Goal: Find specific page/section: Find specific page/section

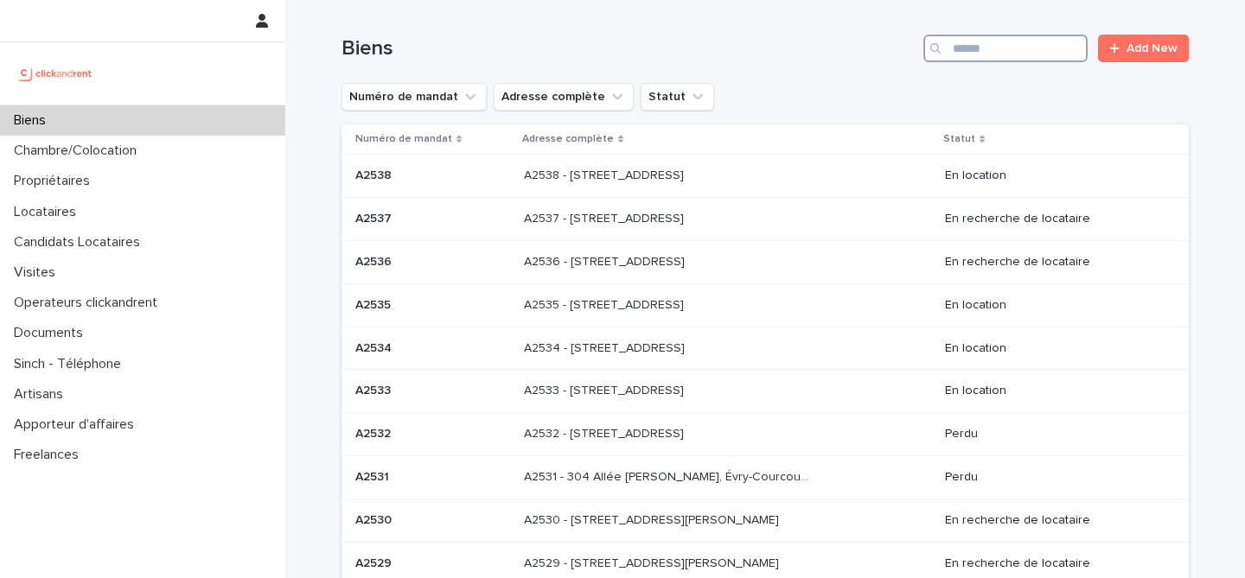
click at [972, 53] on input "Search" at bounding box center [1005, 49] width 164 height 28
type input "*****"
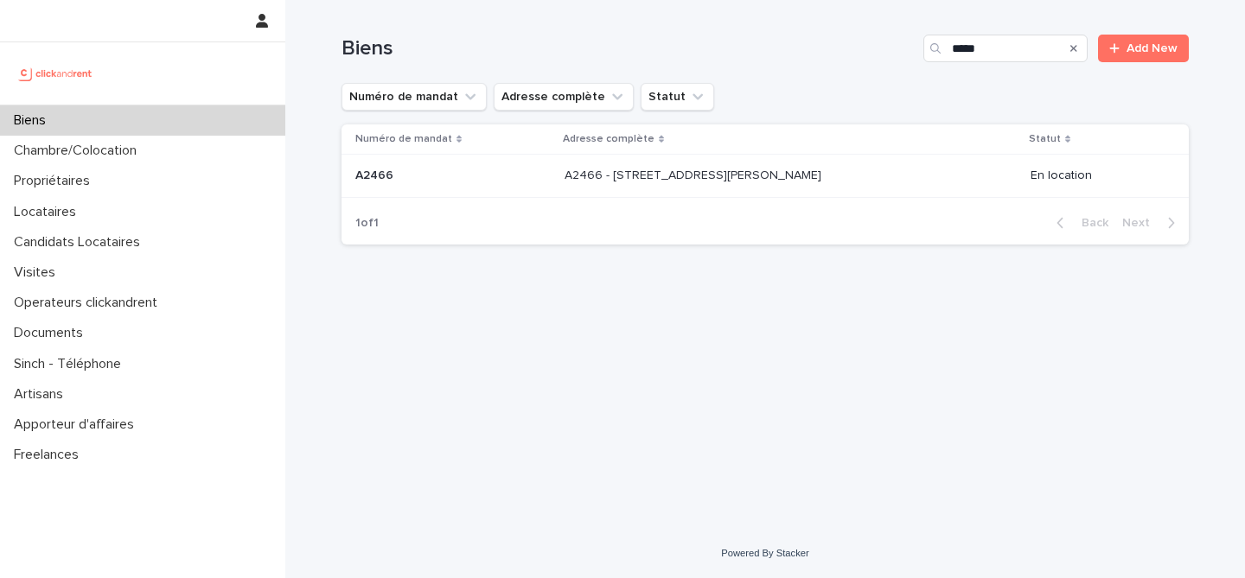
click at [698, 158] on td "A2466 - [STREET_ADDRESS][PERSON_NAME] A2466 - [STREET_ADDRESS][PERSON_NAME]" at bounding box center [791, 176] width 466 height 43
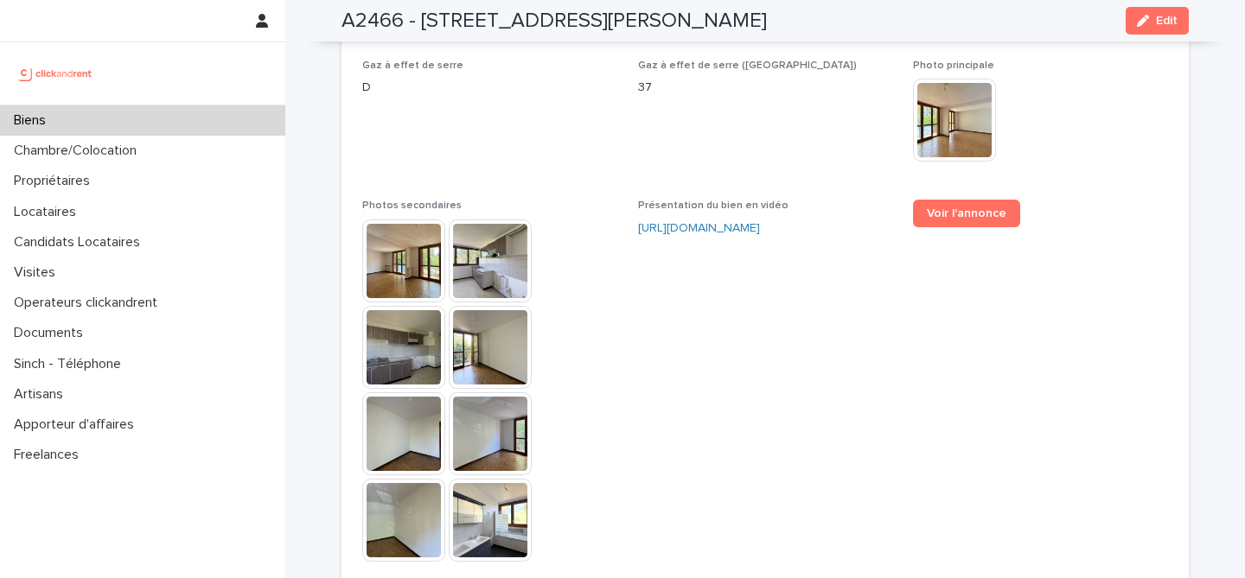
scroll to position [4706, 0]
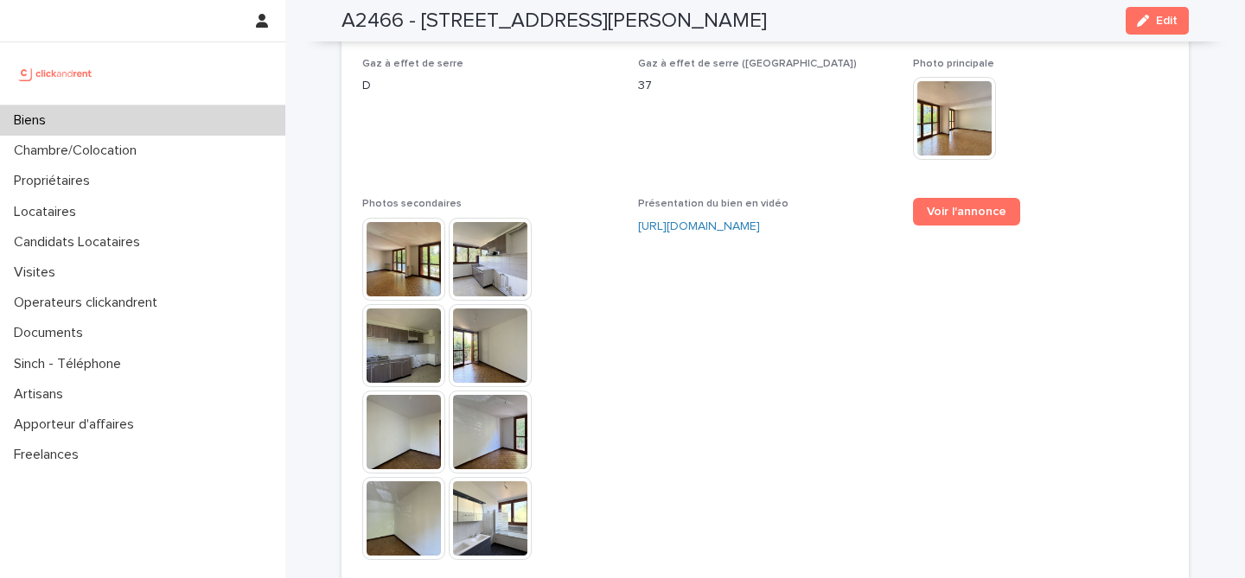
click at [402, 229] on img at bounding box center [403, 259] width 83 height 83
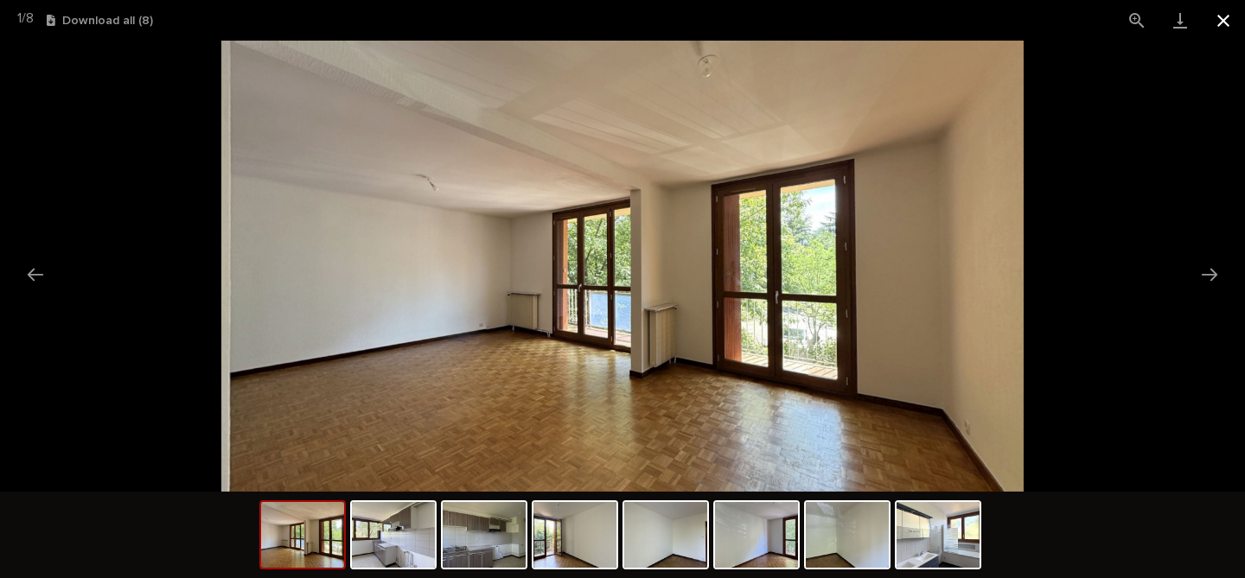
click at [1220, 31] on button "Close gallery" at bounding box center [1223, 20] width 43 height 41
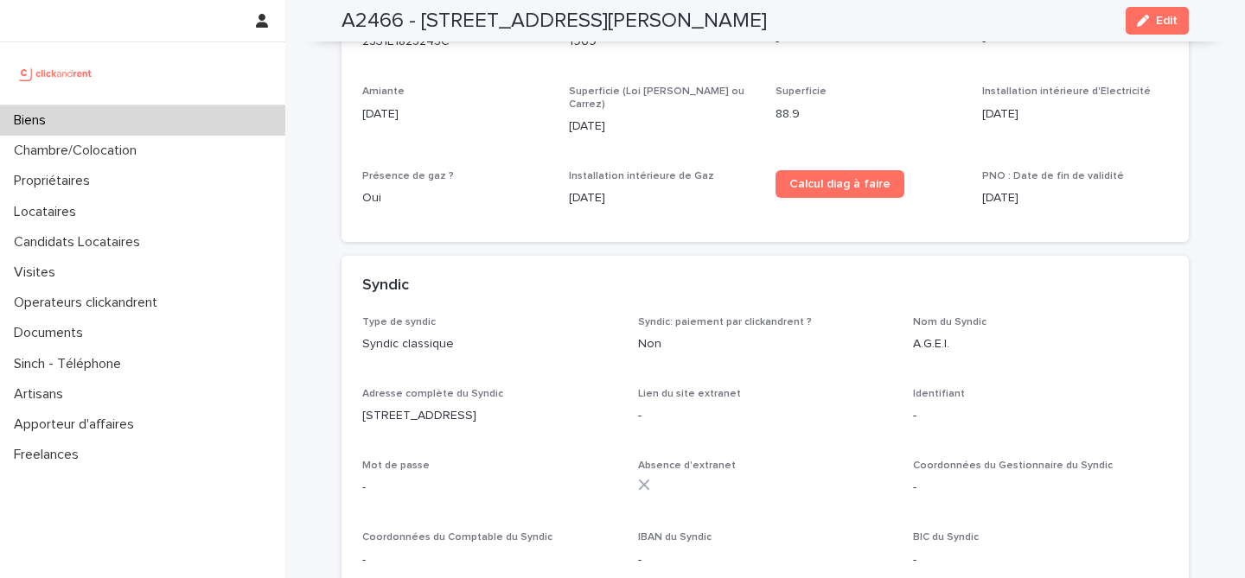
scroll to position [5974, 0]
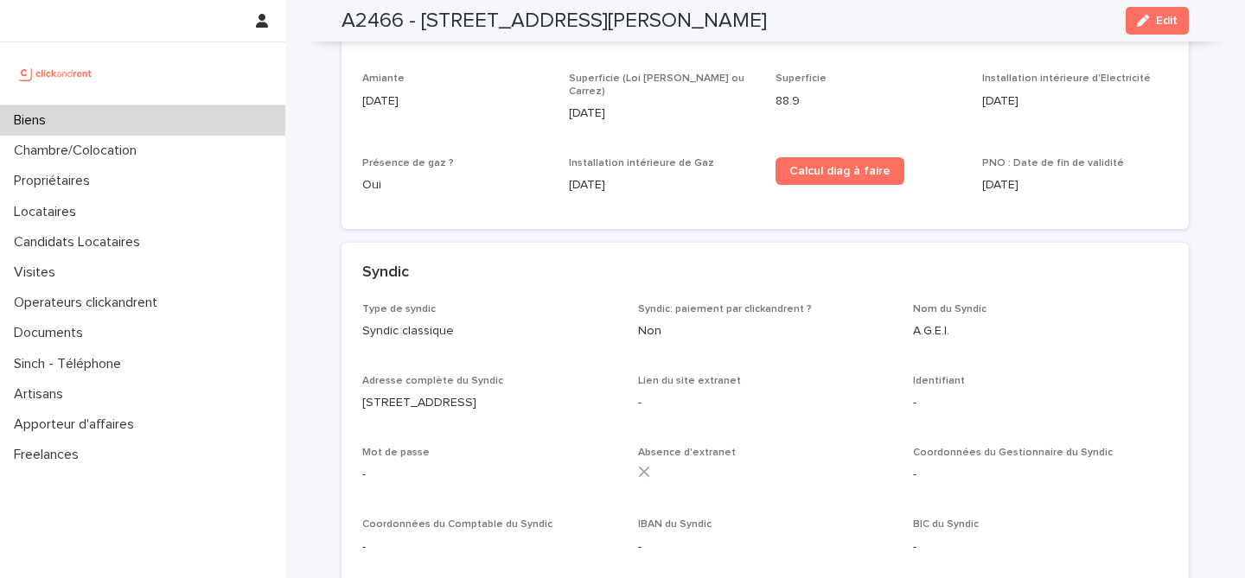
drag, startPoint x: 563, startPoint y: 338, endPoint x: 364, endPoint y: 335, distance: 198.9
click at [364, 394] on p "[STREET_ADDRESS]" at bounding box center [489, 403] width 255 height 18
copy p "[STREET_ADDRESS]"
click at [557, 264] on div "Syndic" at bounding box center [761, 273] width 799 height 19
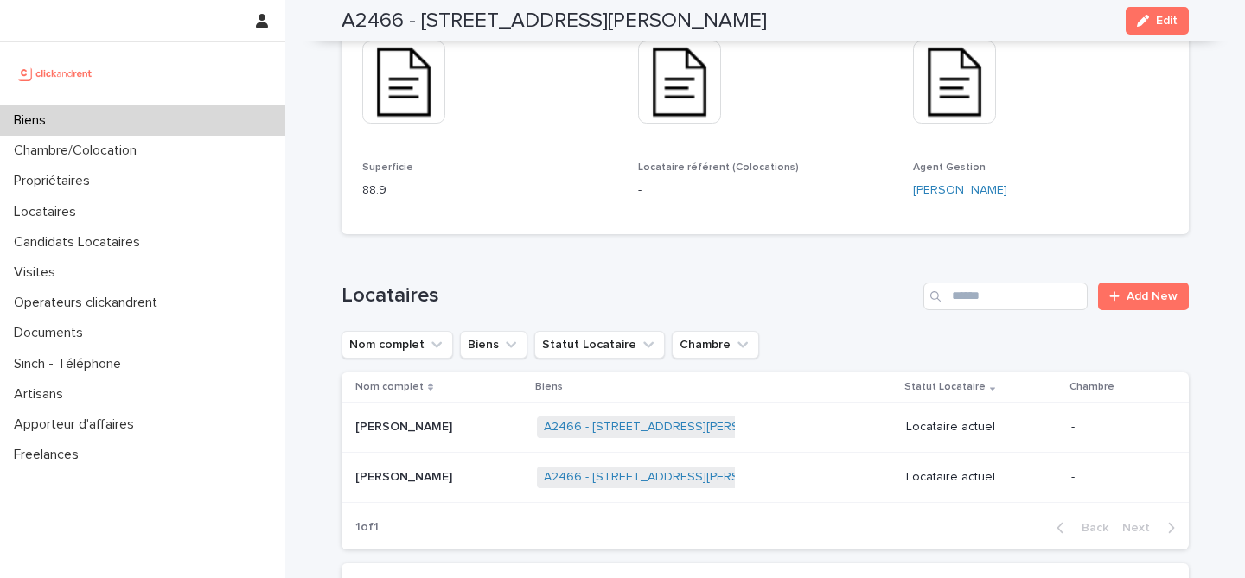
scroll to position [948, 0]
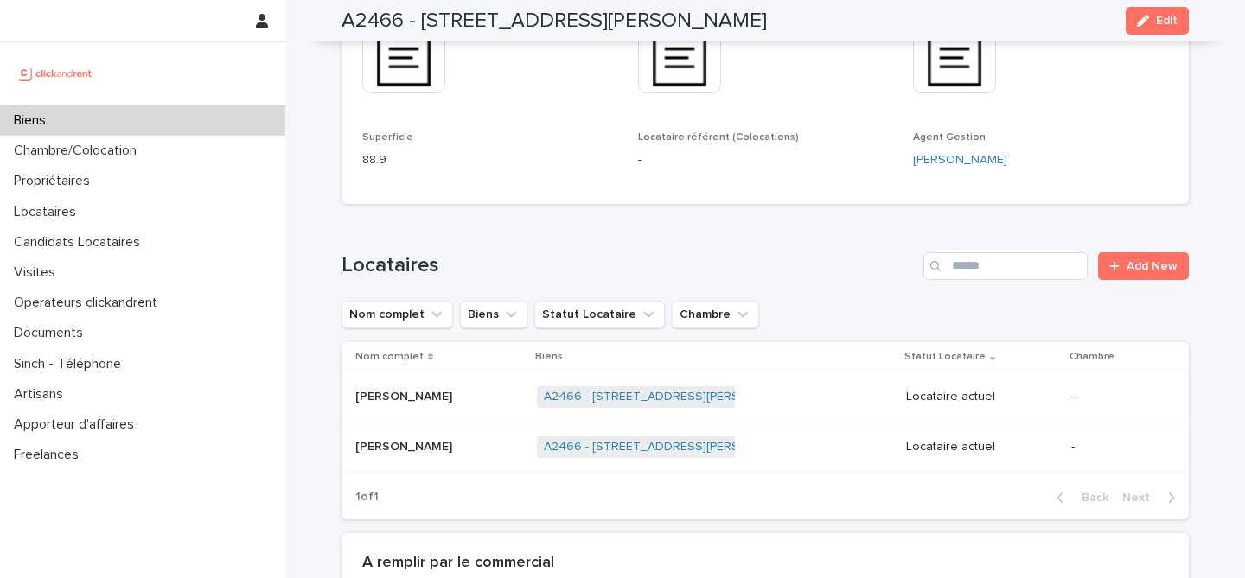
click at [462, 435] on div "[PERSON_NAME]" at bounding box center [439, 447] width 168 height 29
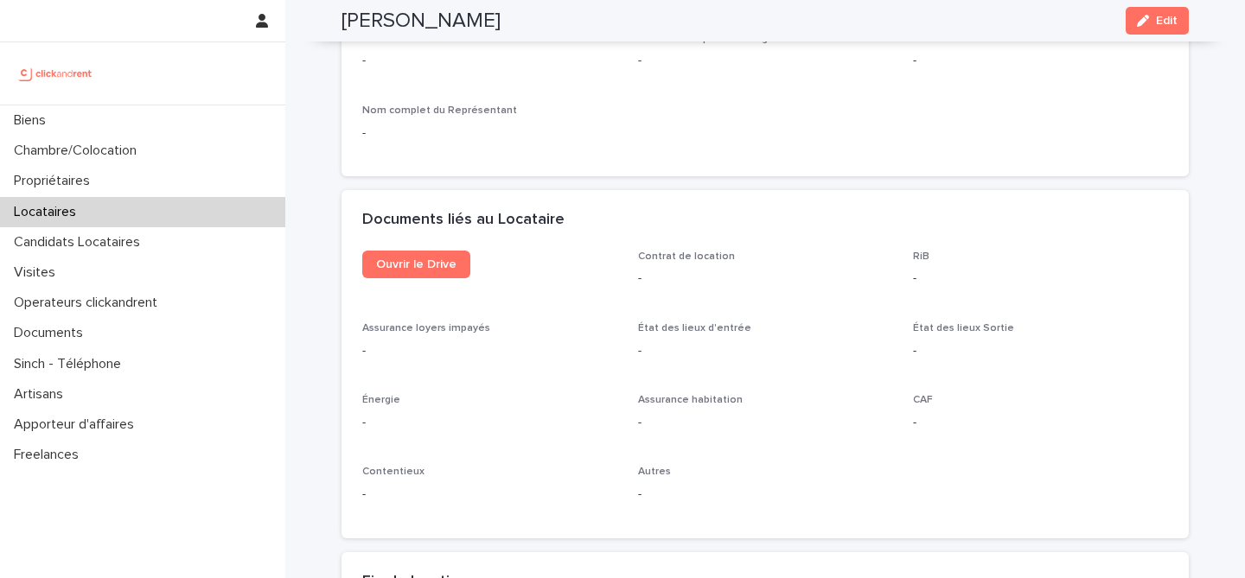
scroll to position [1745, 0]
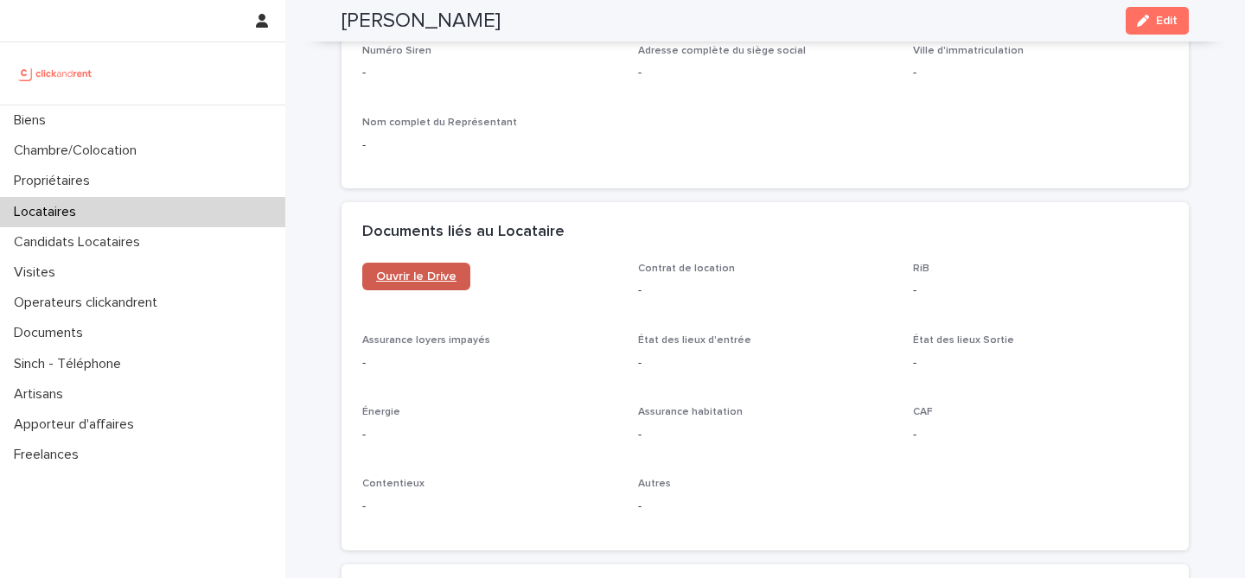
click at [450, 275] on span "Ouvrir le Drive" at bounding box center [416, 277] width 80 height 12
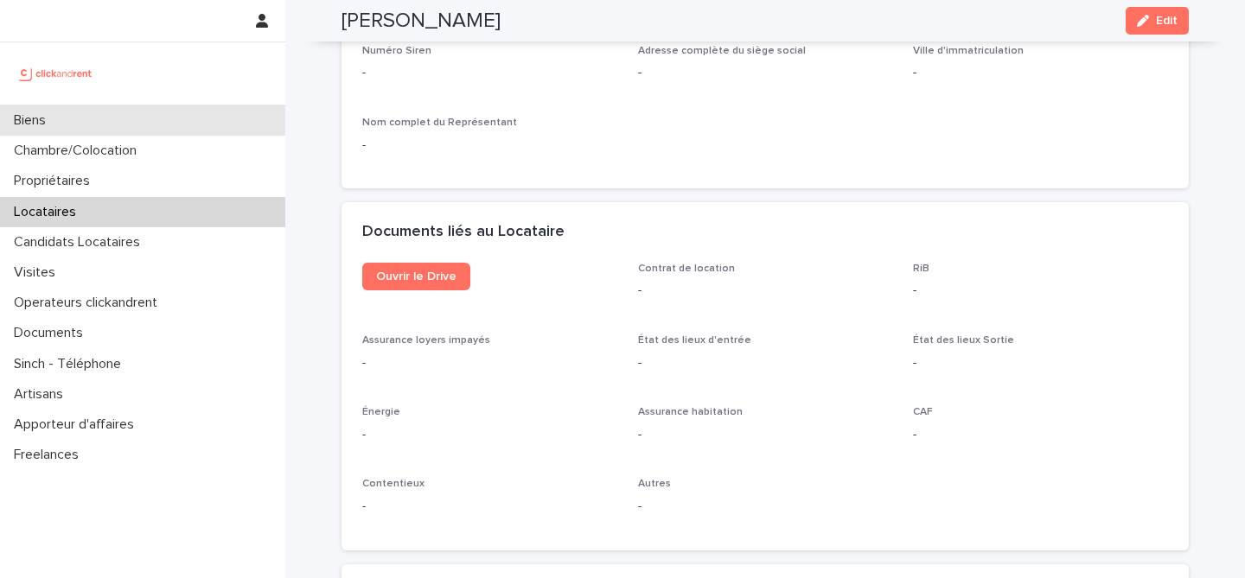
click at [166, 129] on div "Biens" at bounding box center [142, 120] width 285 height 30
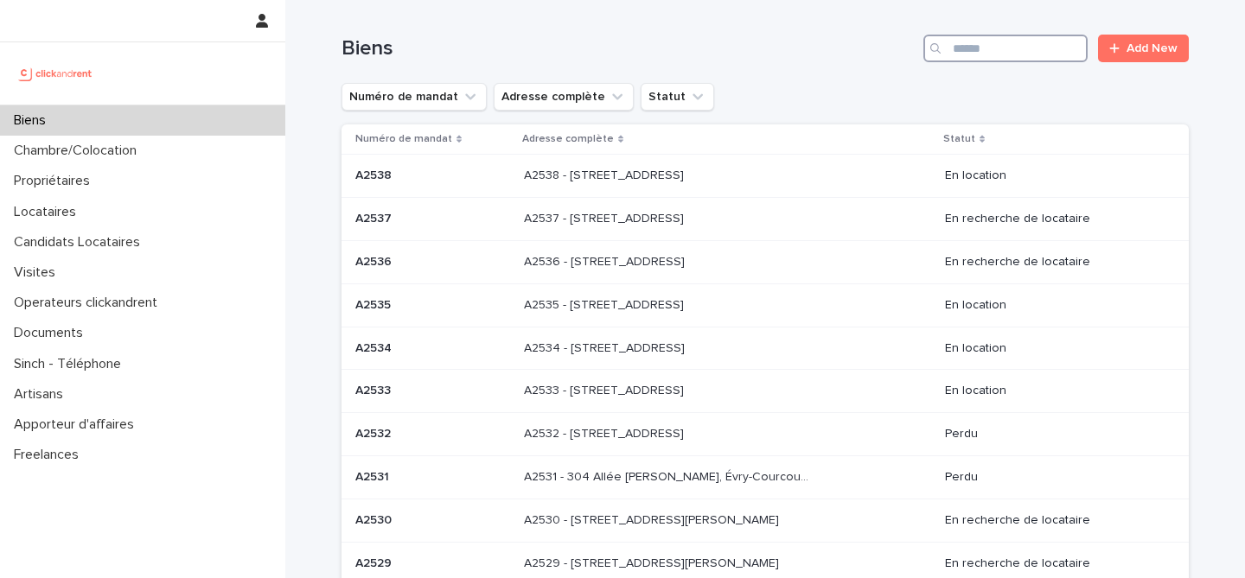
click at [976, 39] on input "Search" at bounding box center [1005, 49] width 164 height 28
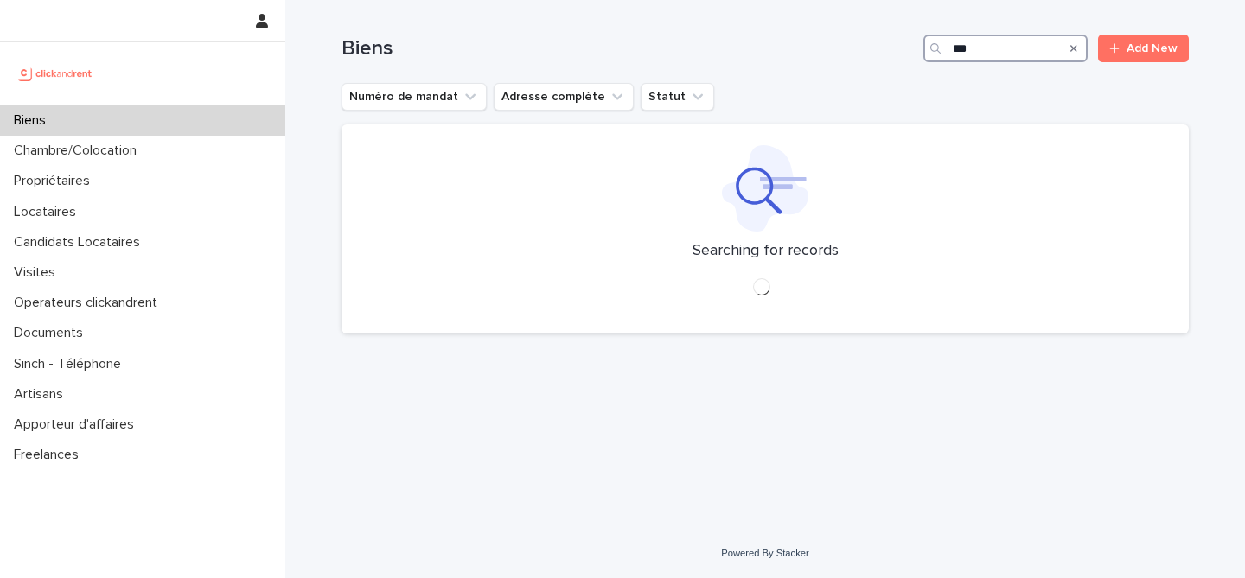
type input "****"
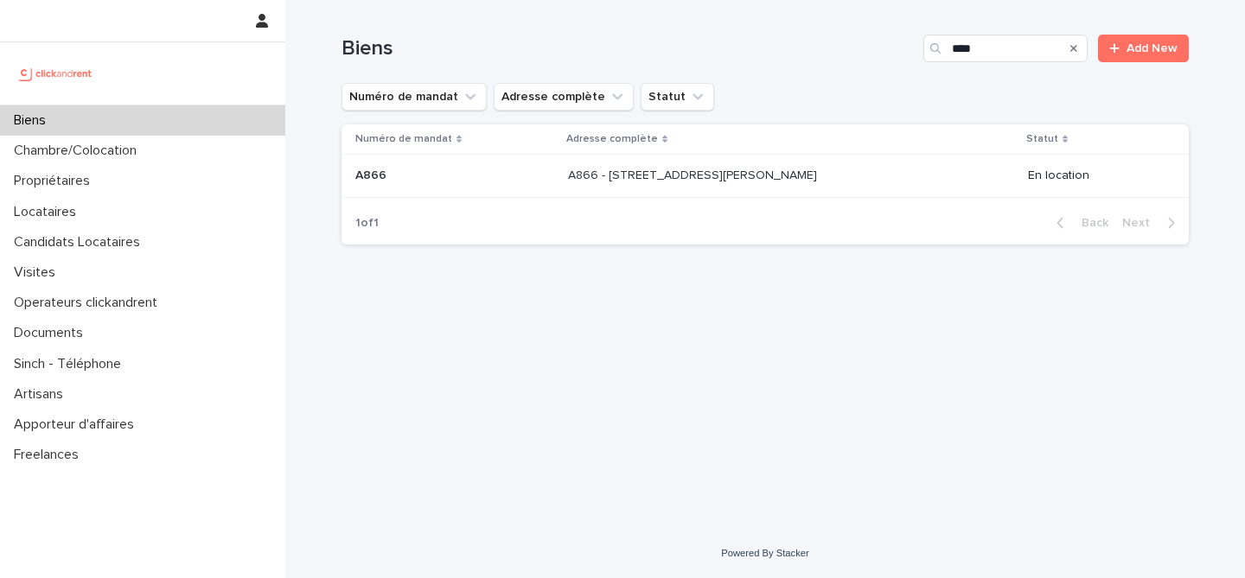
click at [439, 178] on p at bounding box center [454, 176] width 199 height 15
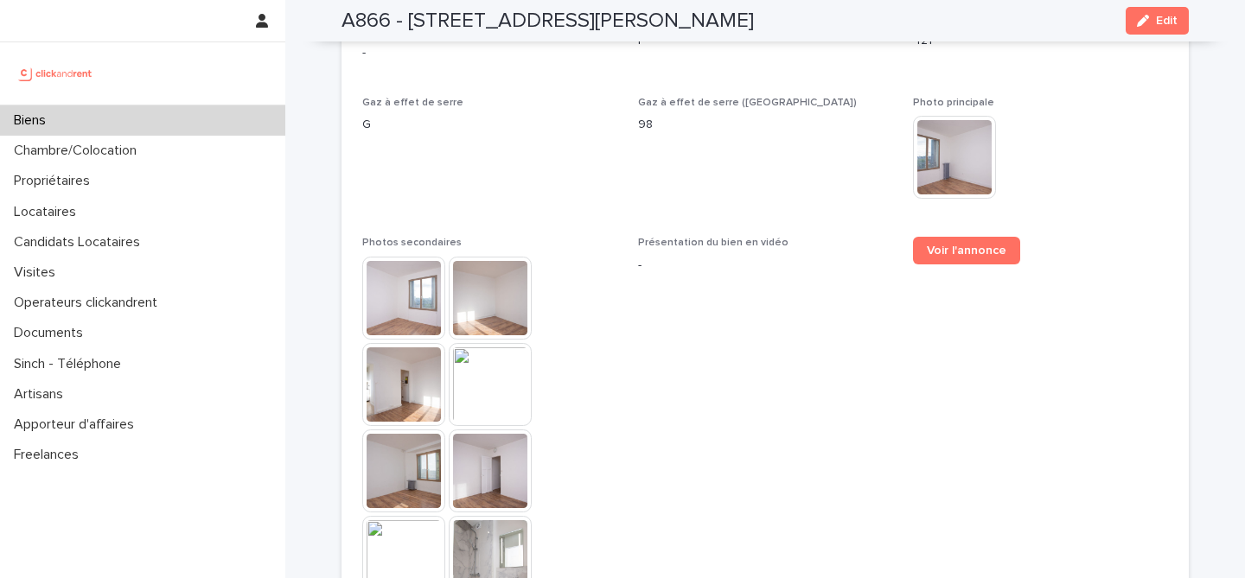
scroll to position [4202, 0]
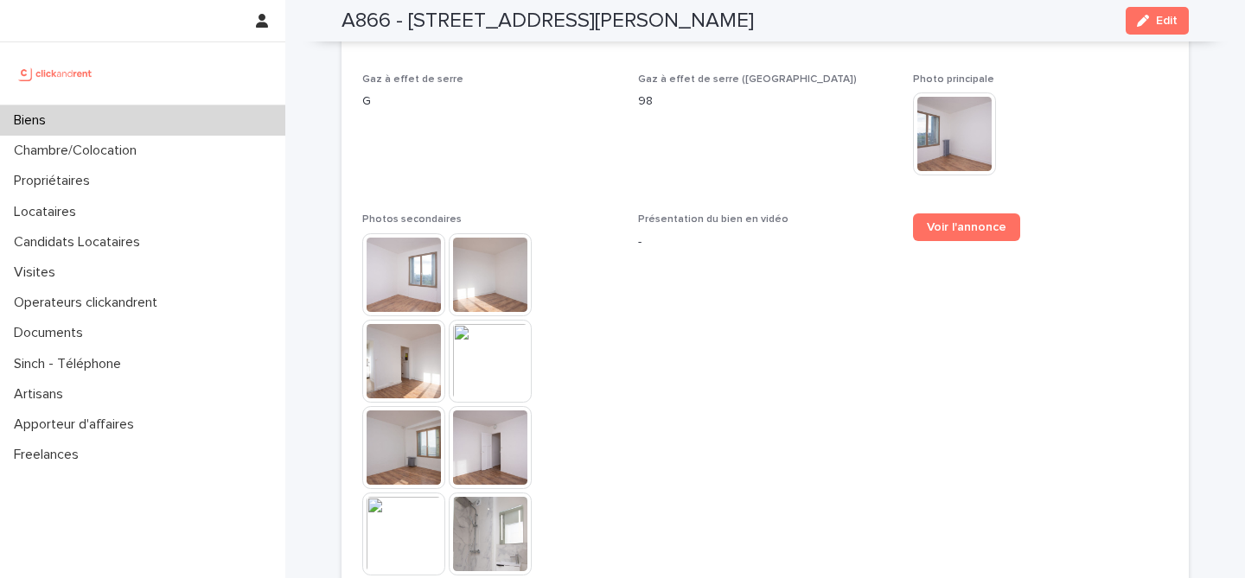
click at [380, 239] on img at bounding box center [403, 274] width 83 height 83
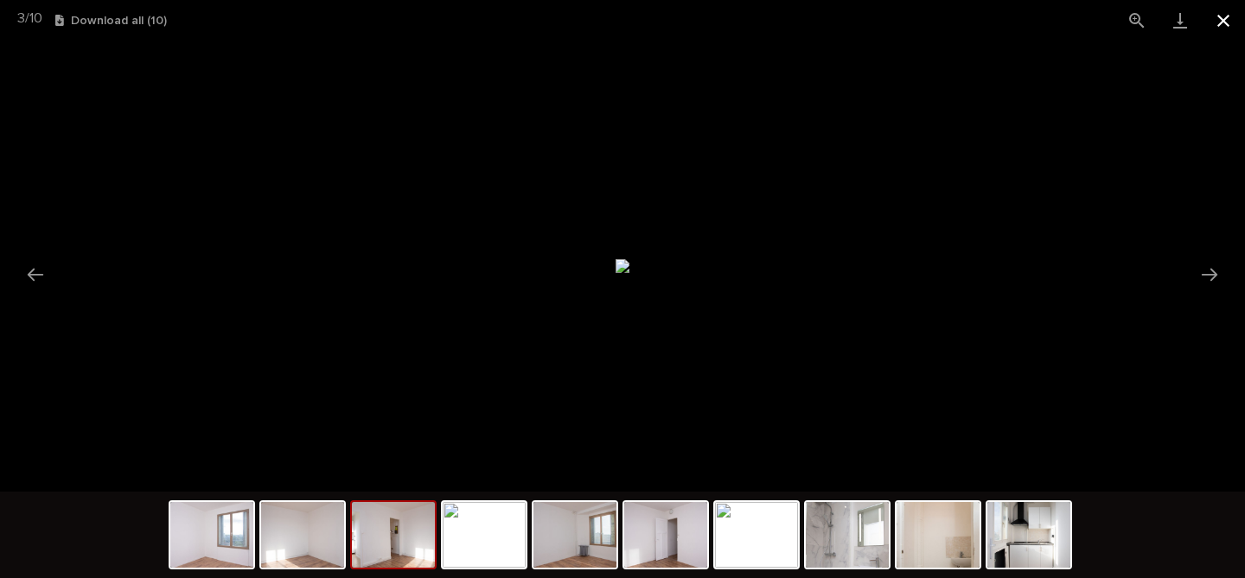
click at [1233, 25] on button "Close gallery" at bounding box center [1223, 20] width 43 height 41
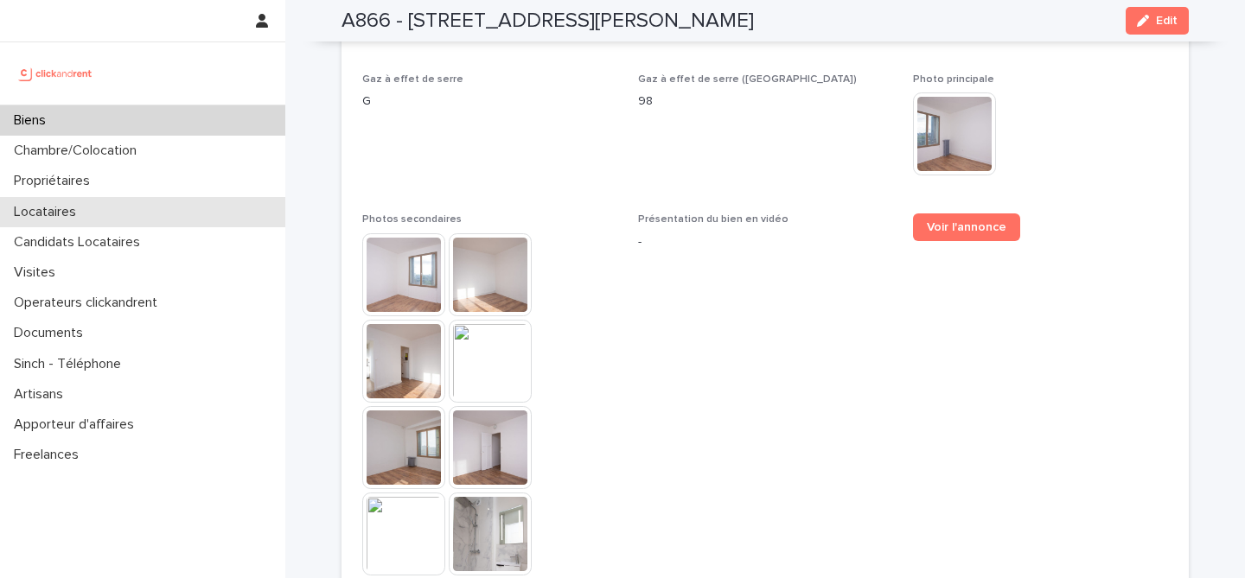
click at [62, 212] on p "Locataires" at bounding box center [48, 212] width 83 height 16
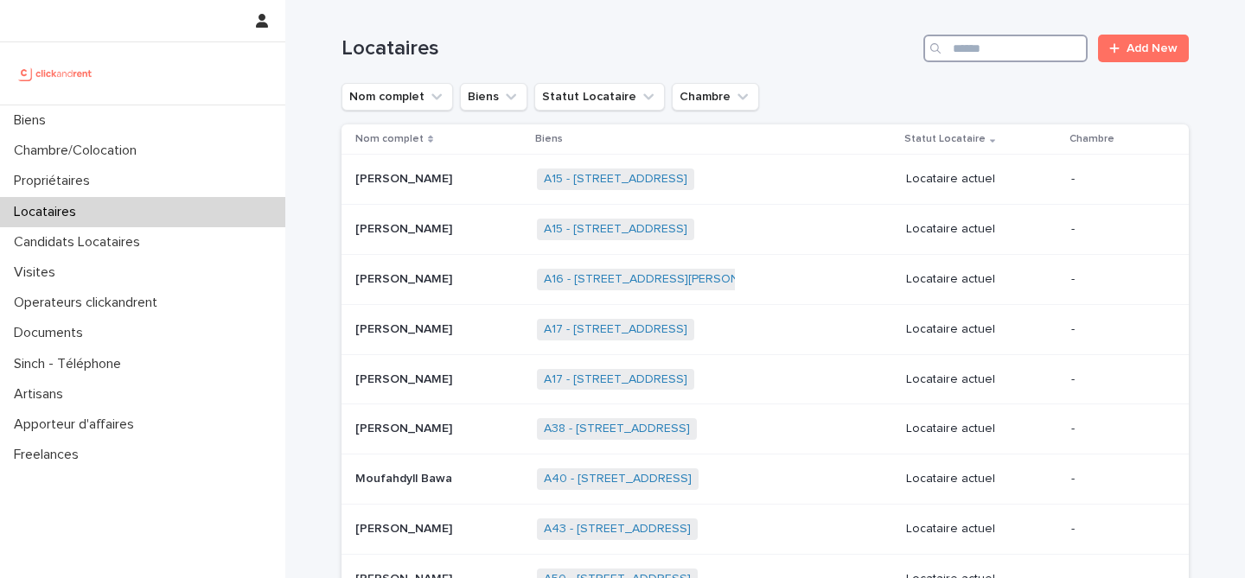
click at [981, 48] on input "Search" at bounding box center [1005, 49] width 164 height 28
type input "*****"
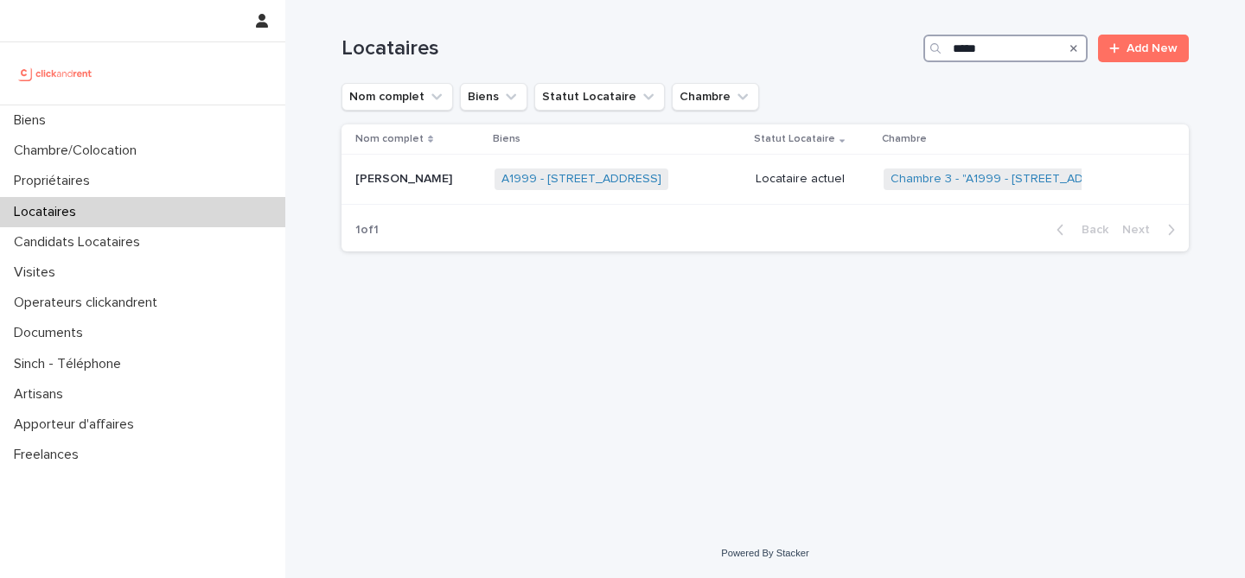
click at [970, 52] on input "*****" at bounding box center [1005, 49] width 164 height 28
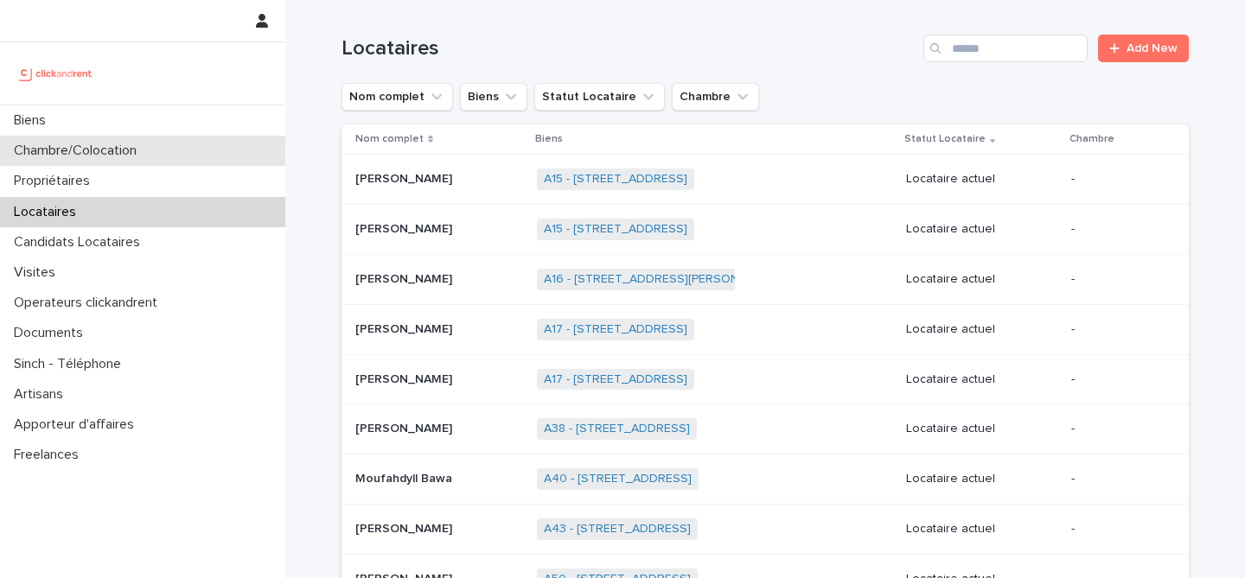
click at [191, 163] on div "Chambre/Colocation" at bounding box center [142, 151] width 285 height 30
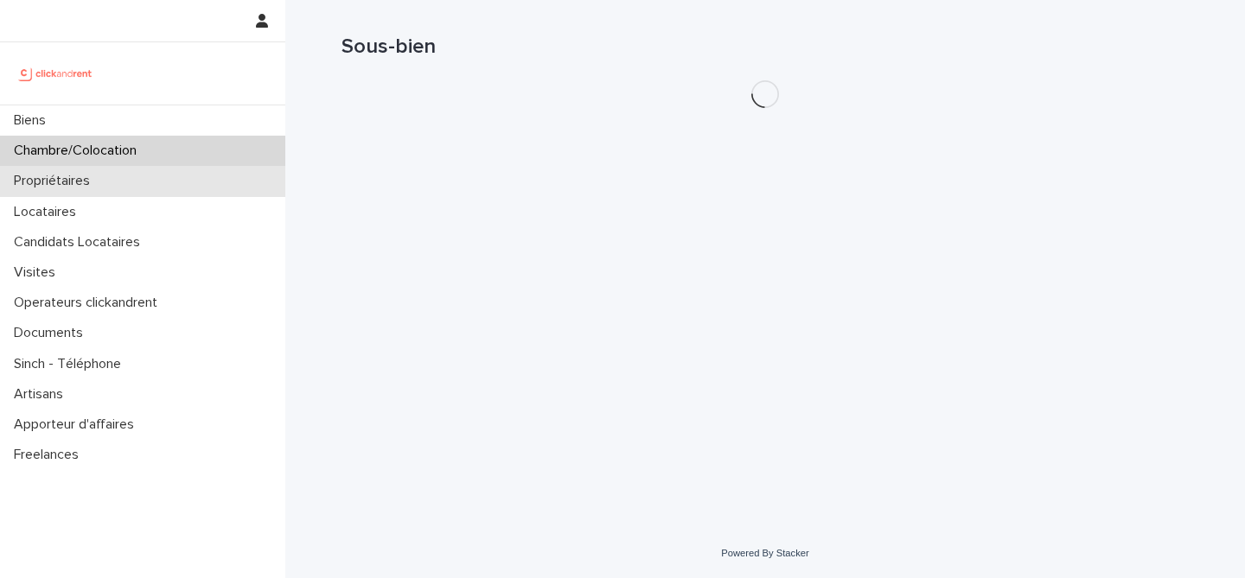
click at [182, 184] on div "Propriétaires" at bounding box center [142, 181] width 285 height 30
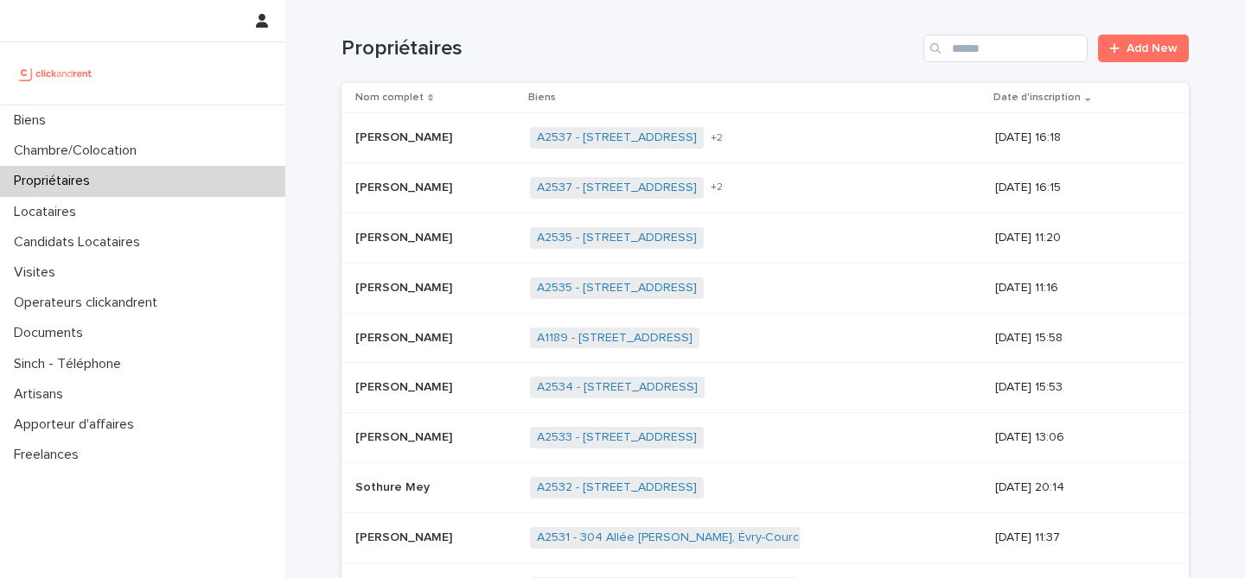
click at [983, 63] on div "Propriétaires Add New" at bounding box center [764, 41] width 847 height 83
click at [992, 51] on input "Search" at bounding box center [1005, 49] width 164 height 28
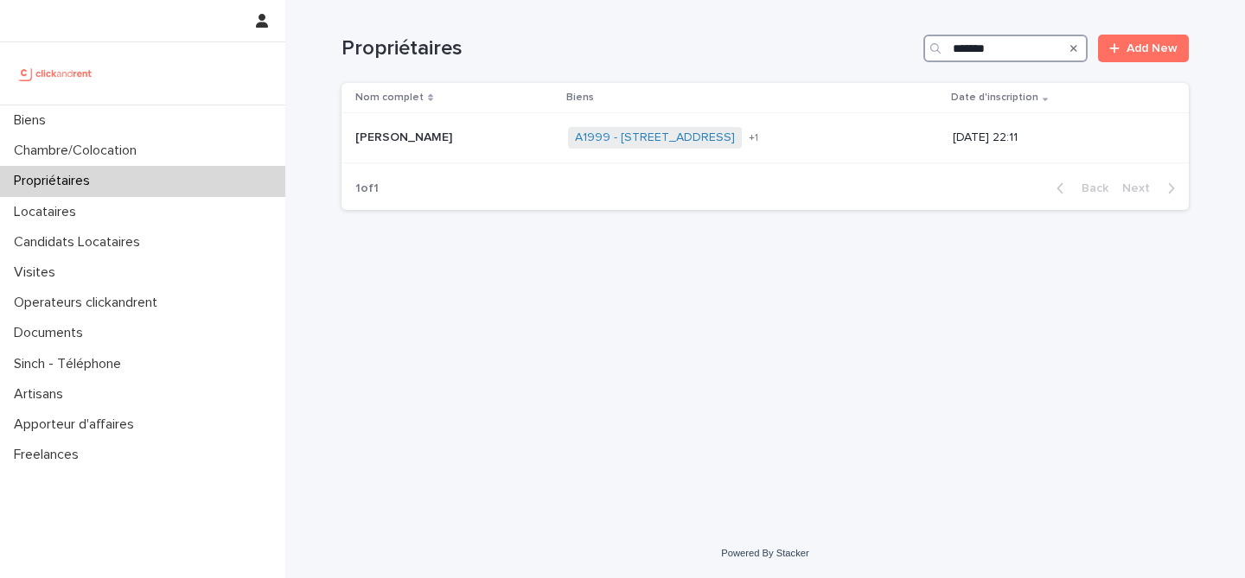
type input "*******"
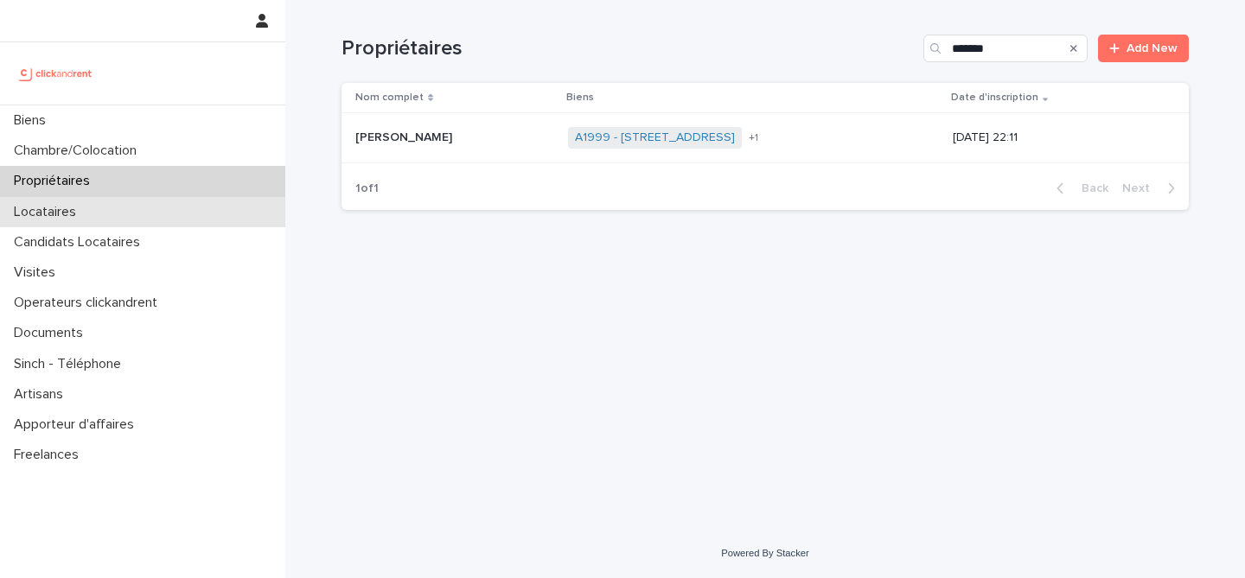
click at [109, 208] on div "Locataires" at bounding box center [142, 212] width 285 height 30
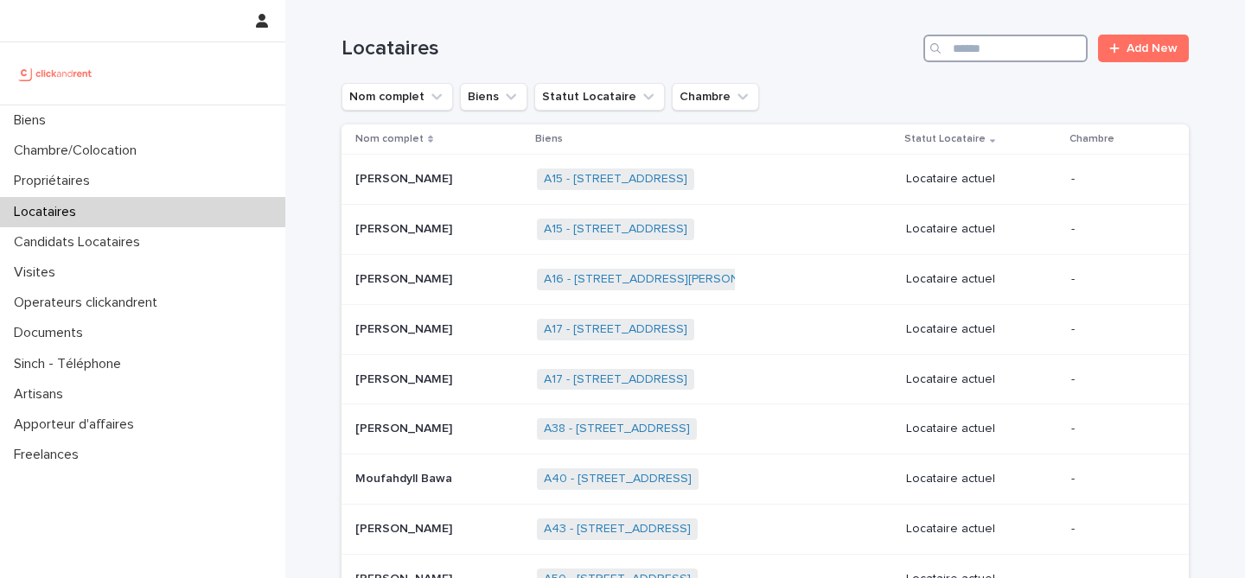
click at [973, 54] on input "Search" at bounding box center [1005, 49] width 164 height 28
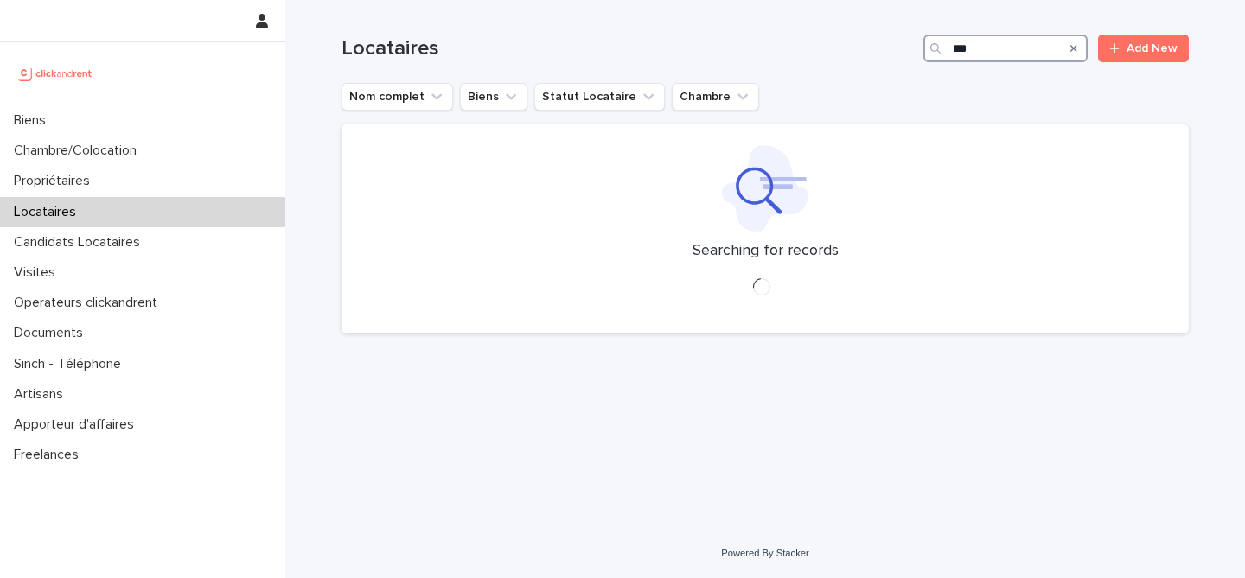
type input "***"
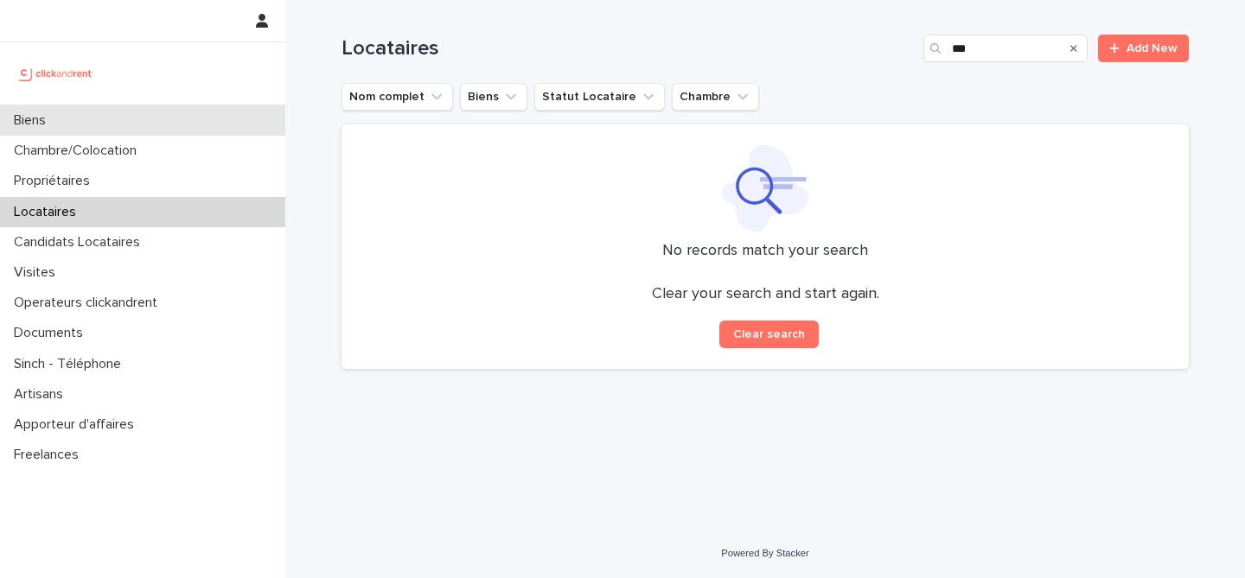
click at [167, 117] on div "Biens" at bounding box center [142, 120] width 285 height 30
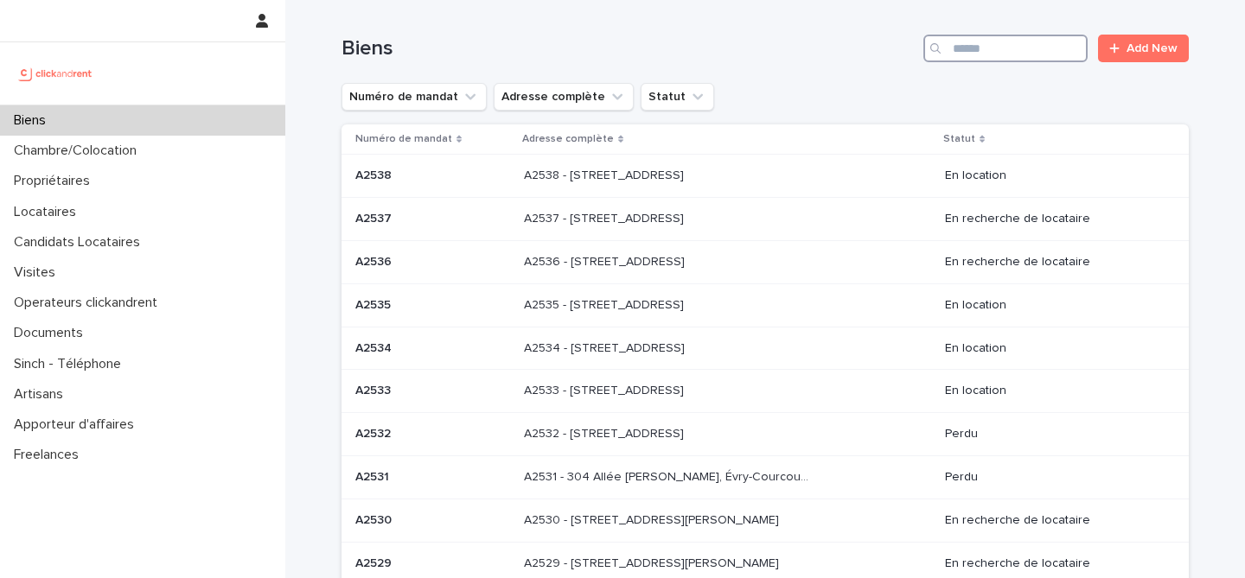
click at [974, 52] on input "Search" at bounding box center [1005, 49] width 164 height 28
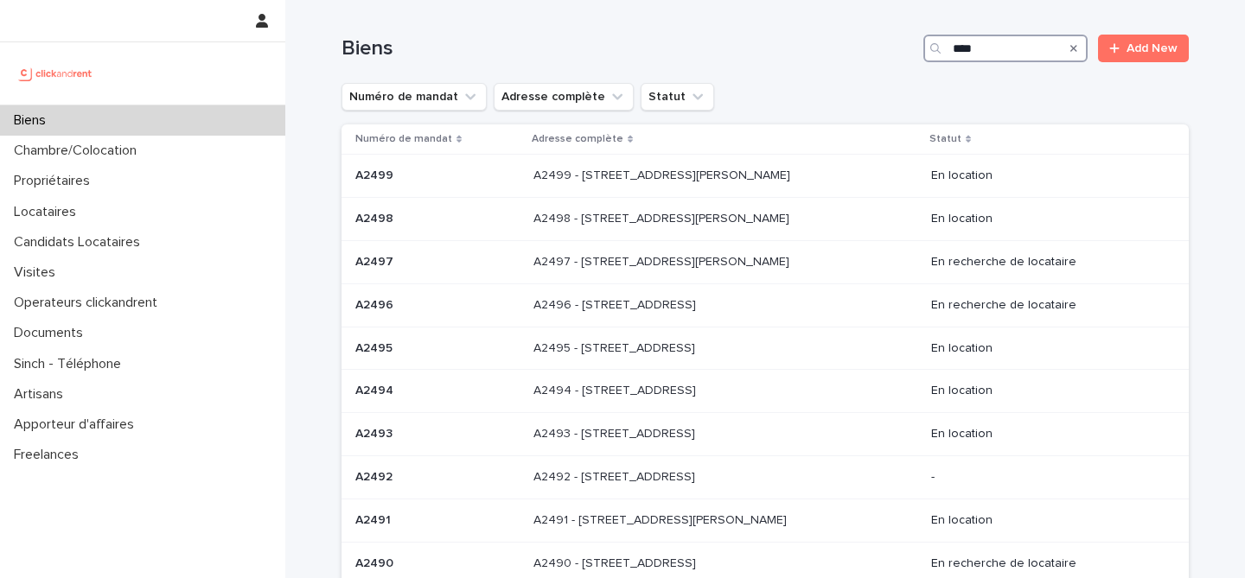
type input "*****"
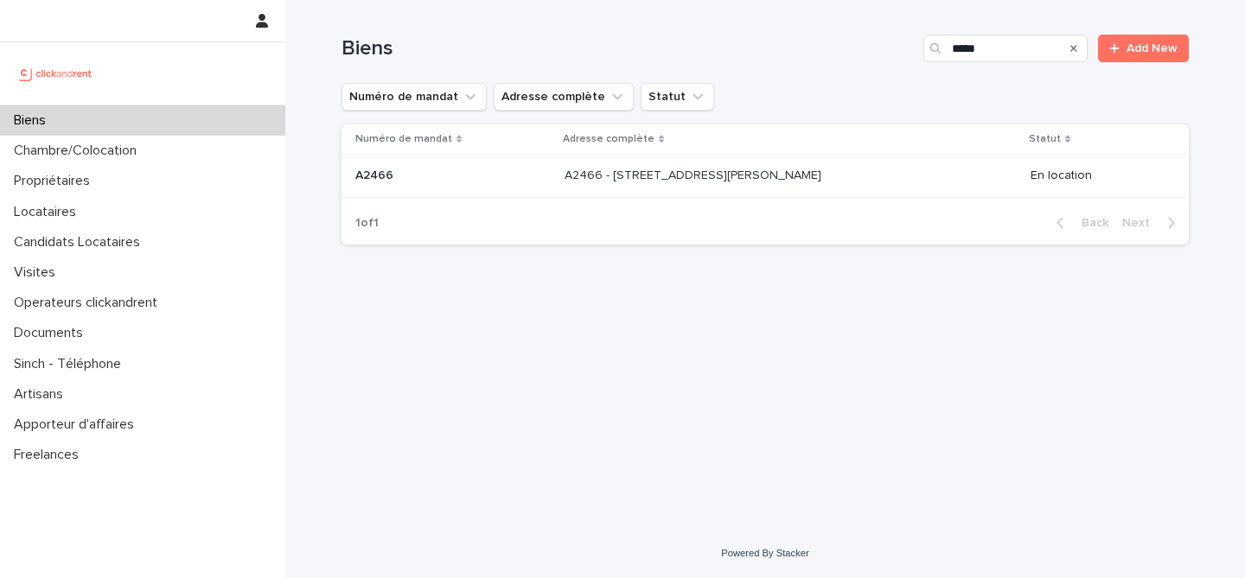
click at [446, 161] on td "A2466 A2466" at bounding box center [449, 176] width 216 height 43
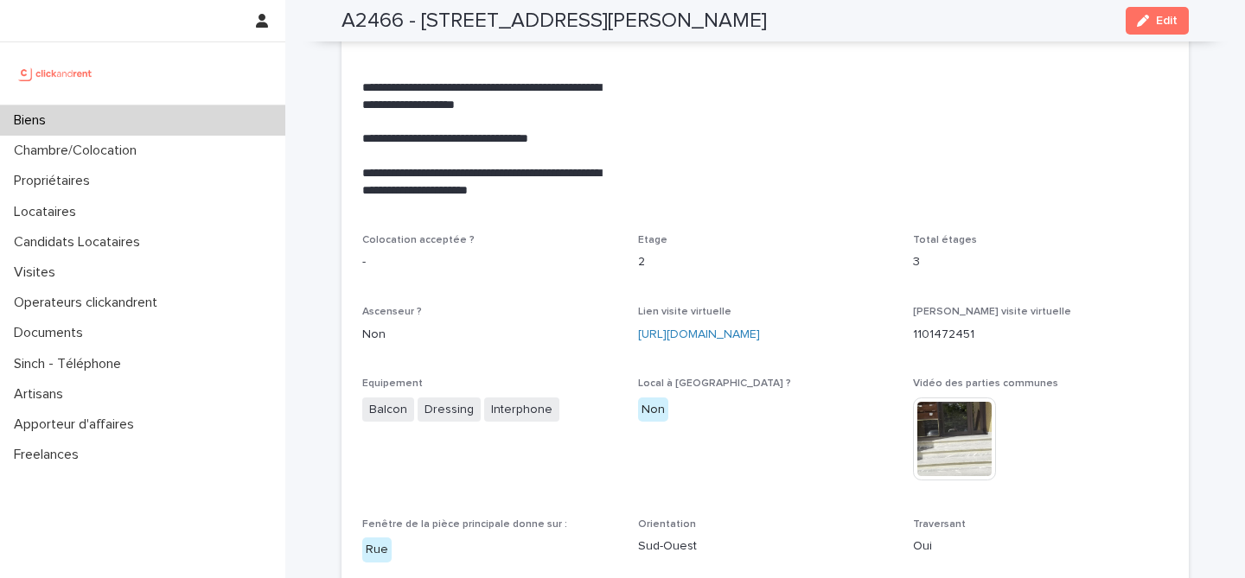
scroll to position [4296, 0]
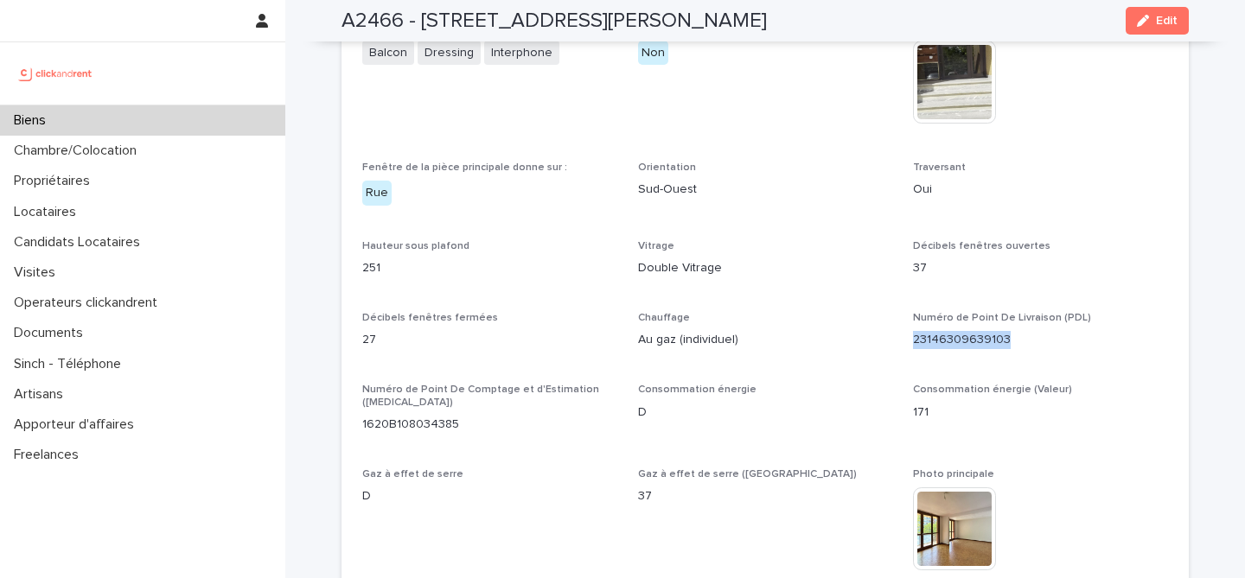
drag, startPoint x: 1010, startPoint y: 314, endPoint x: 911, endPoint y: 309, distance: 98.6
click at [911, 309] on div "**********" at bounding box center [765, 240] width 806 height 1914
copy p "23146309639103"
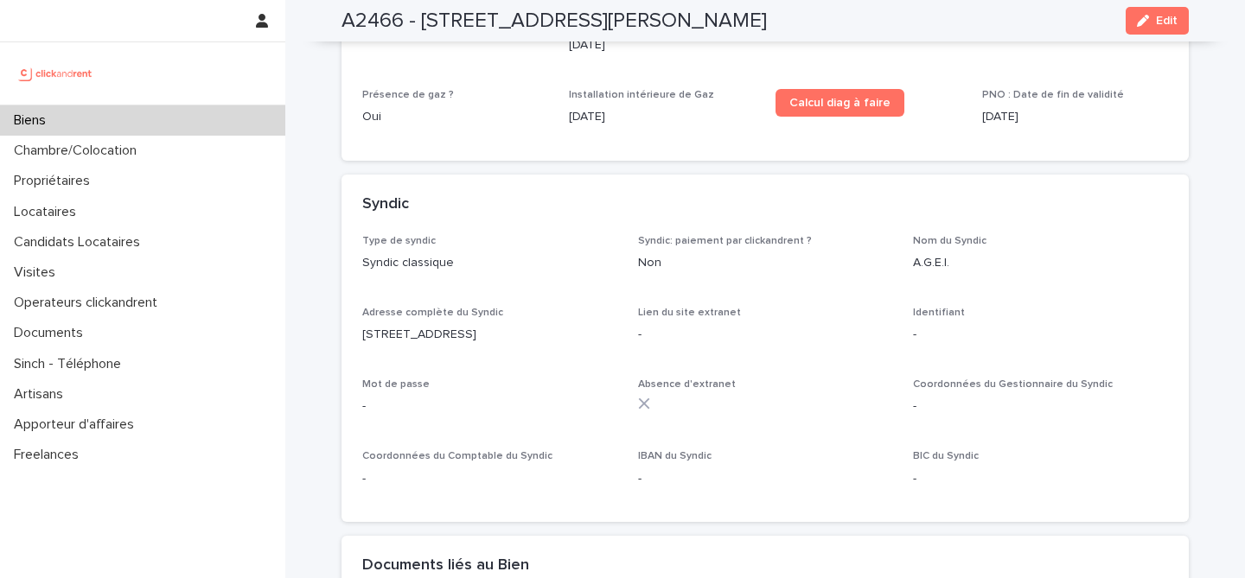
scroll to position [6036, 0]
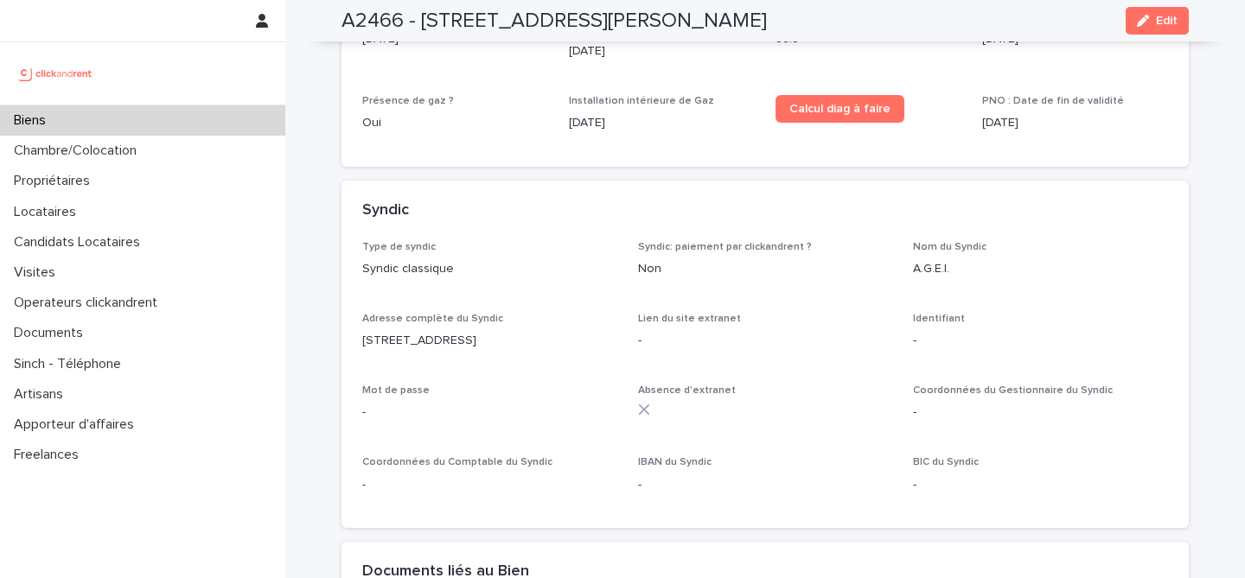
click at [1066, 244] on div "Type de syndic Syndic classique Syndic: paiement par clickandrent ? Non Nom du …" at bounding box center [765, 374] width 806 height 267
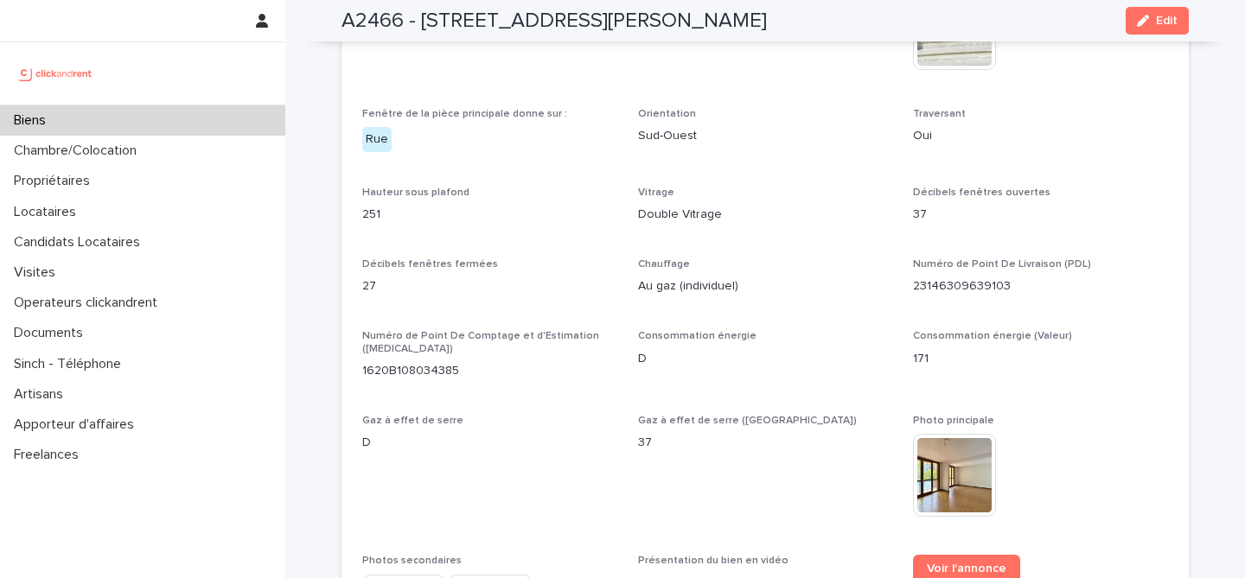
scroll to position [4340, 0]
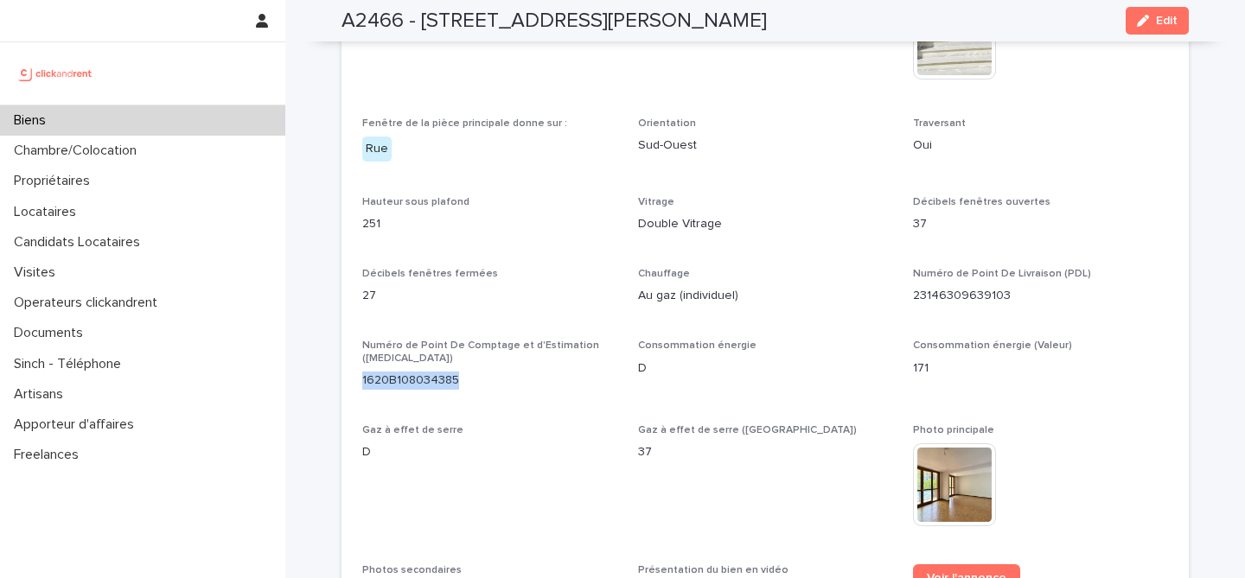
drag, startPoint x: 464, startPoint y: 338, endPoint x: 359, endPoint y: 332, distance: 105.6
click at [359, 332] on div "**********" at bounding box center [764, 206] width 847 height 1935
click at [462, 372] on p "1620B108034385" at bounding box center [489, 381] width 255 height 18
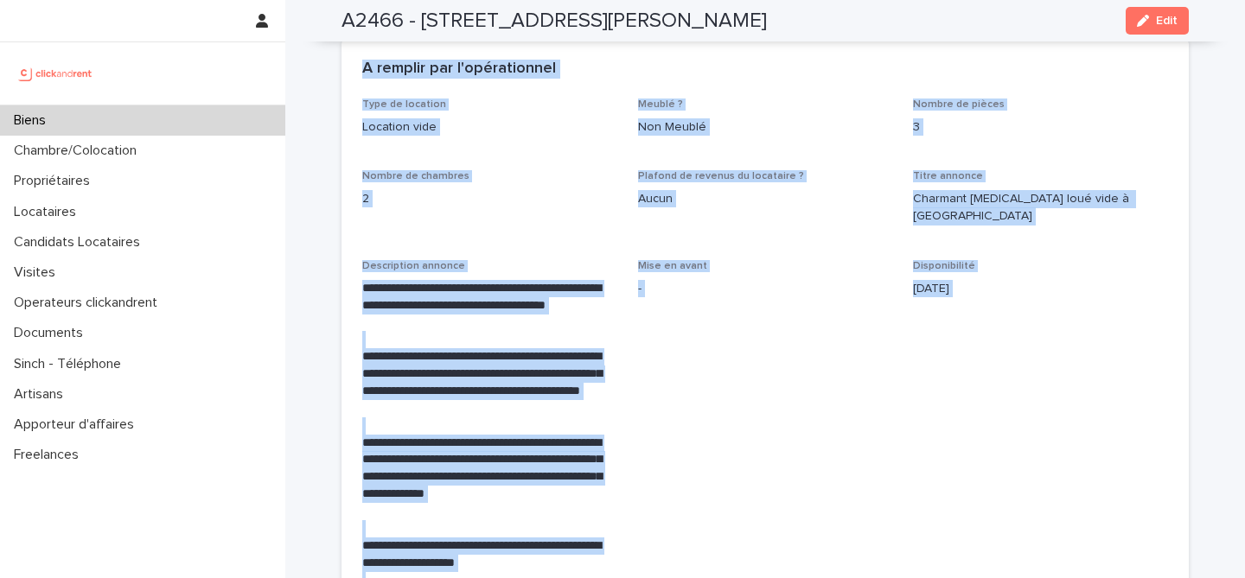
scroll to position [3667, 0]
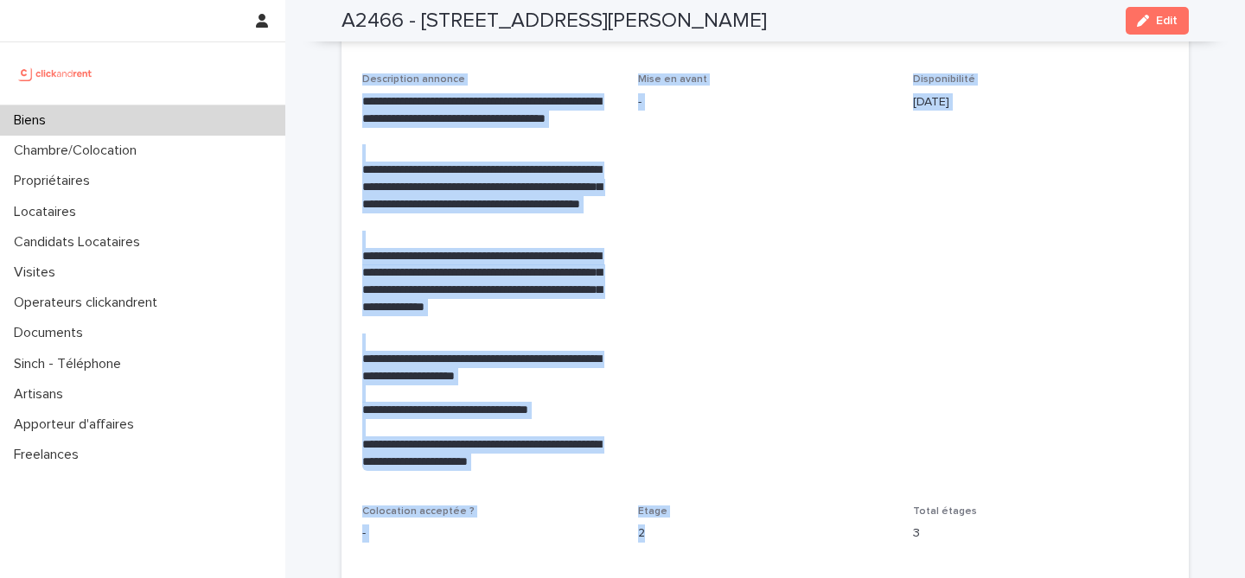
drag, startPoint x: 409, startPoint y: 156, endPoint x: 904, endPoint y: 317, distance: 520.8
click at [904, 317] on div "Loading... Saving… Général Numéro de mandat A2466 Numéro 2466 Statut Mise en Lo…" at bounding box center [764, 283] width 847 height 7652
click at [756, 296] on span "Mise en avant -" at bounding box center [765, 279] width 255 height 412
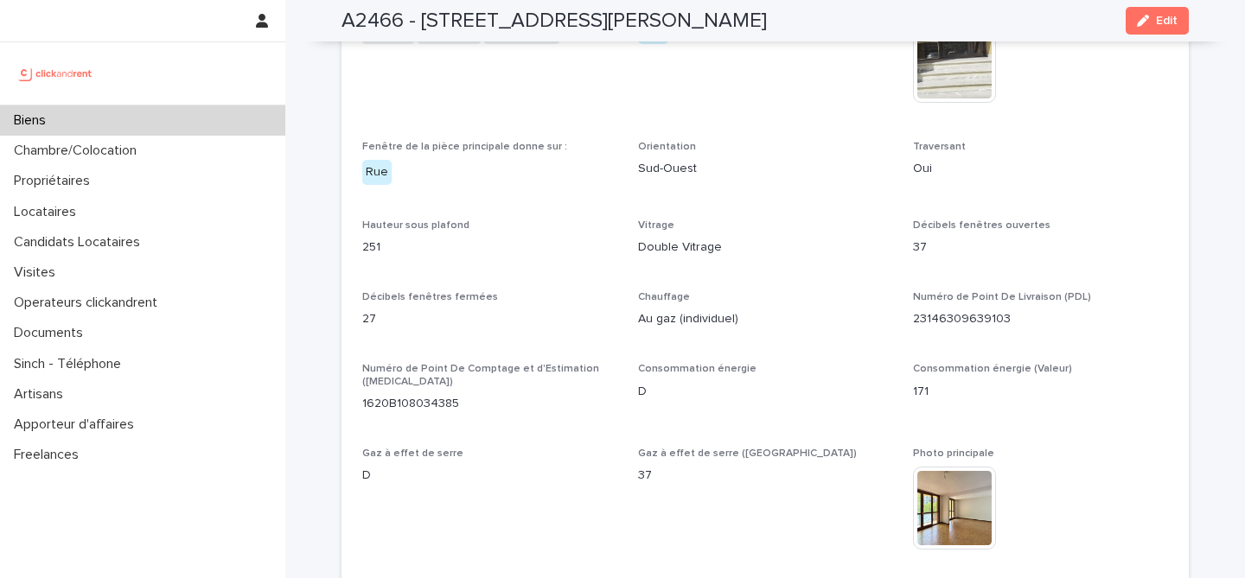
scroll to position [4332, 0]
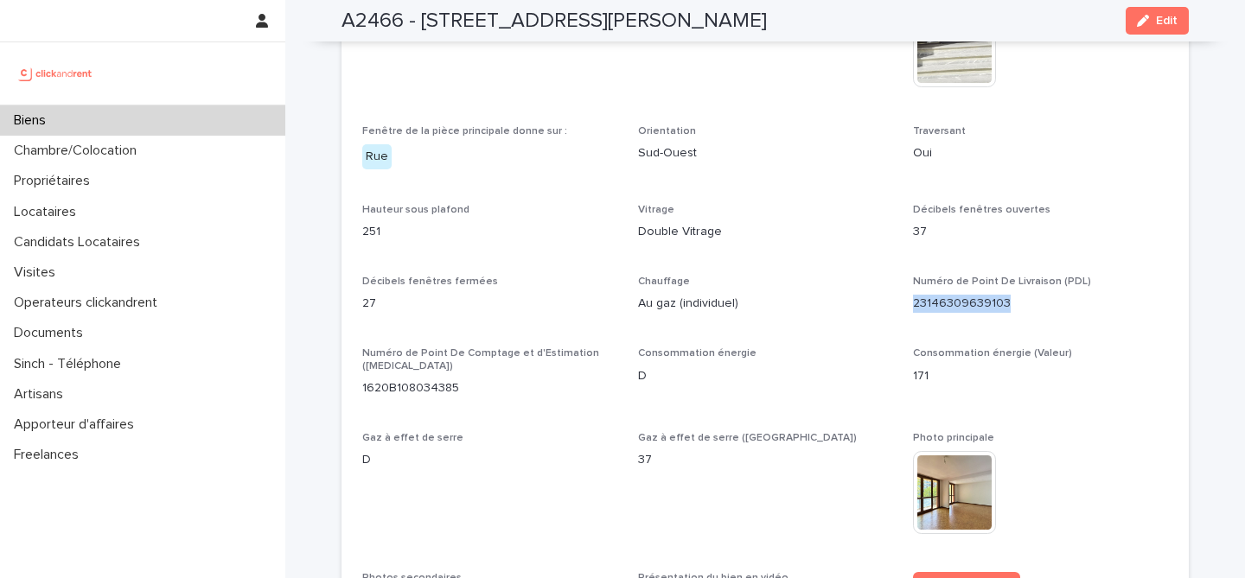
drag, startPoint x: 1012, startPoint y: 276, endPoint x: 914, endPoint y: 271, distance: 98.6
click at [914, 295] on p "23146309639103" at bounding box center [1040, 304] width 255 height 18
click at [1030, 295] on p "23146309639103" at bounding box center [1040, 304] width 255 height 18
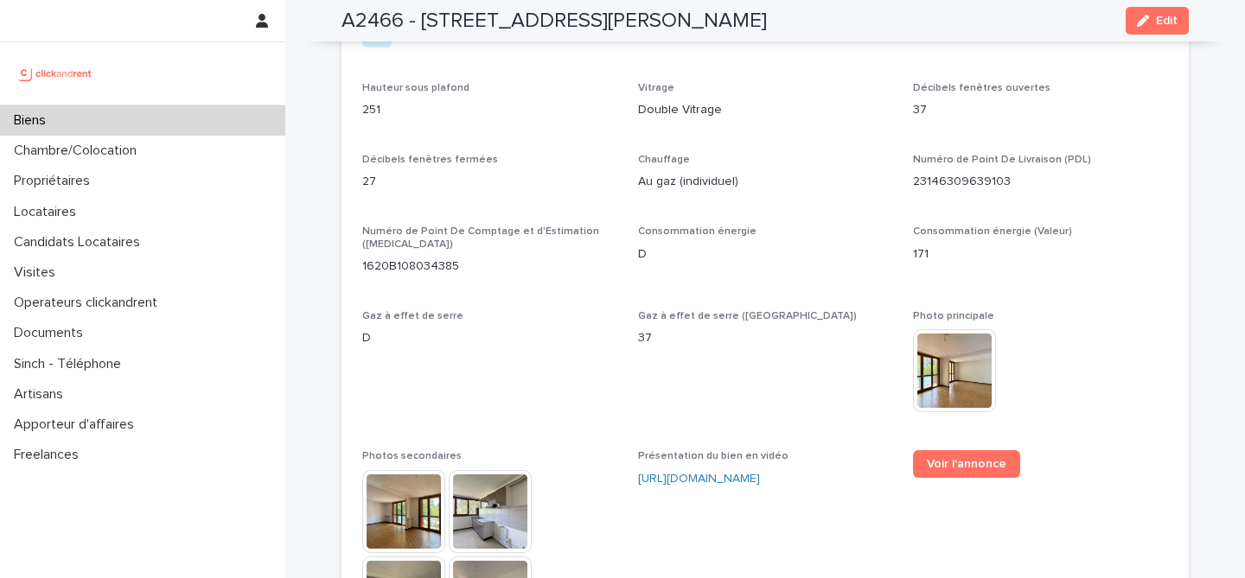
scroll to position [4485, 0]
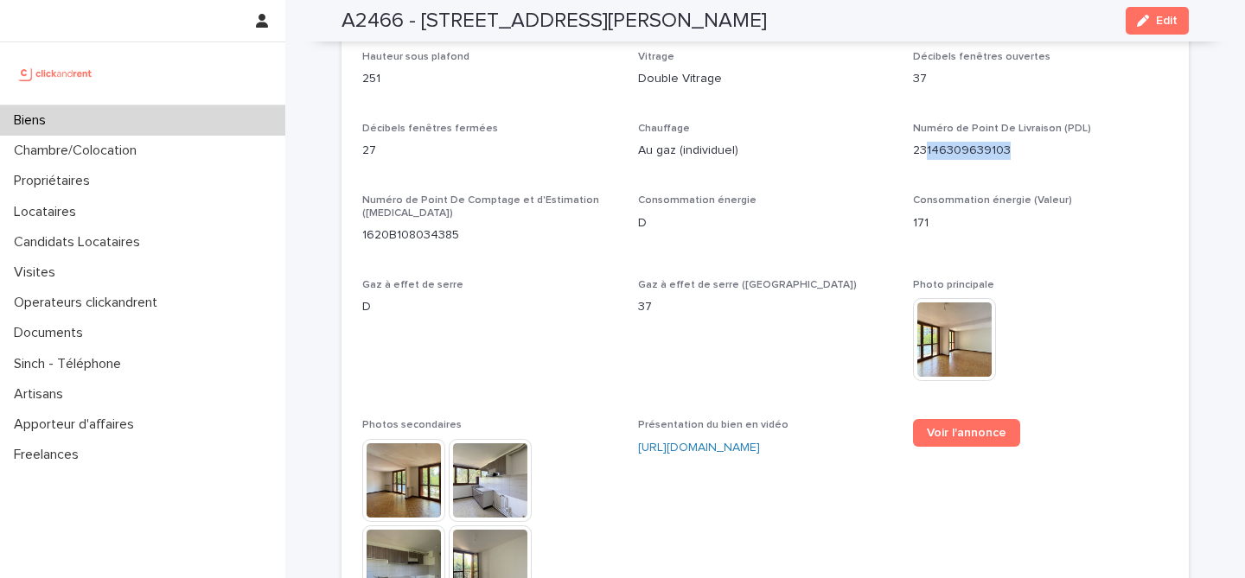
drag, startPoint x: 1009, startPoint y: 124, endPoint x: 927, endPoint y: 120, distance: 82.2
click at [926, 142] on p "23146309639103" at bounding box center [1040, 151] width 255 height 18
click at [940, 142] on p "23146309639103" at bounding box center [1040, 151] width 255 height 18
drag, startPoint x: 914, startPoint y: 124, endPoint x: 1007, endPoint y: 124, distance: 93.4
click at [1007, 142] on p "23146309639103" at bounding box center [1040, 151] width 255 height 18
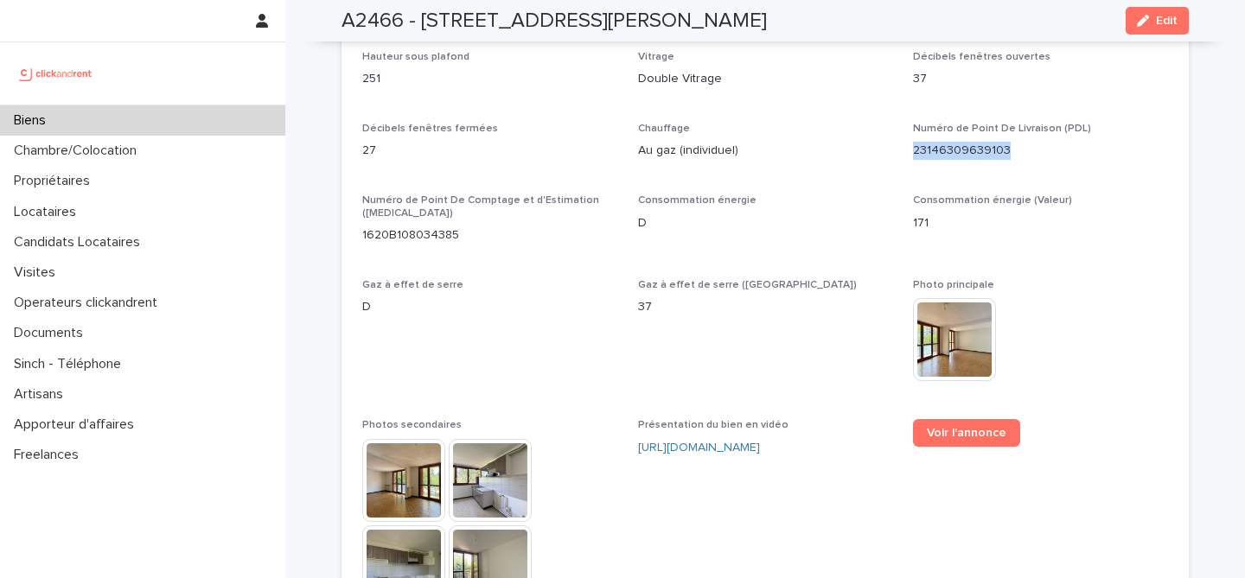
click at [1029, 142] on p "23146309639103" at bounding box center [1040, 151] width 255 height 18
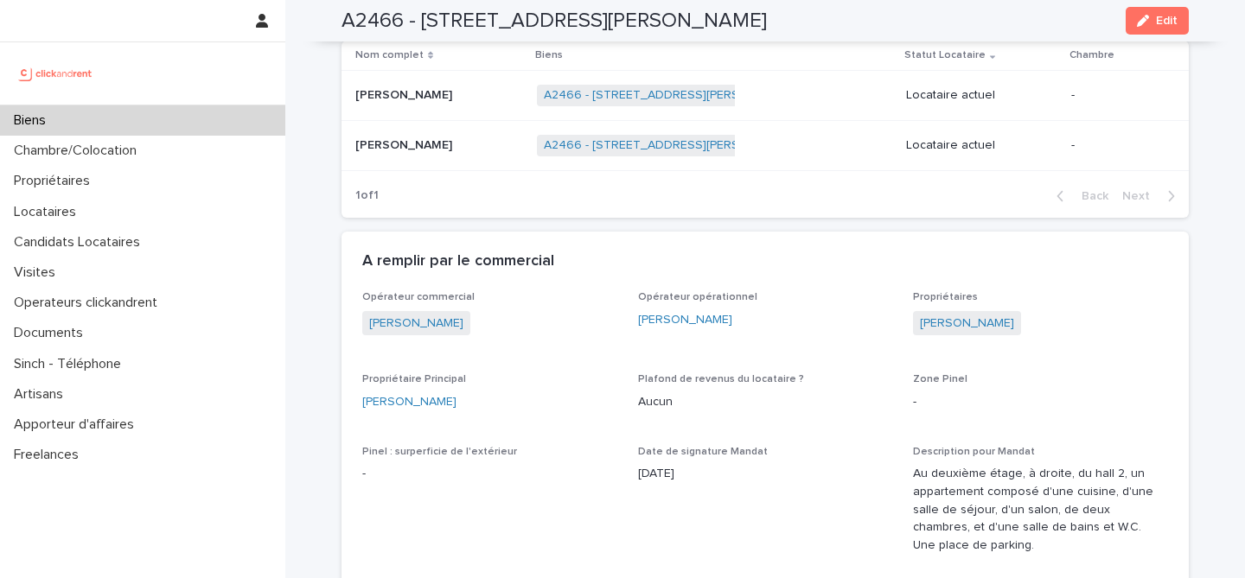
scroll to position [1273, 0]
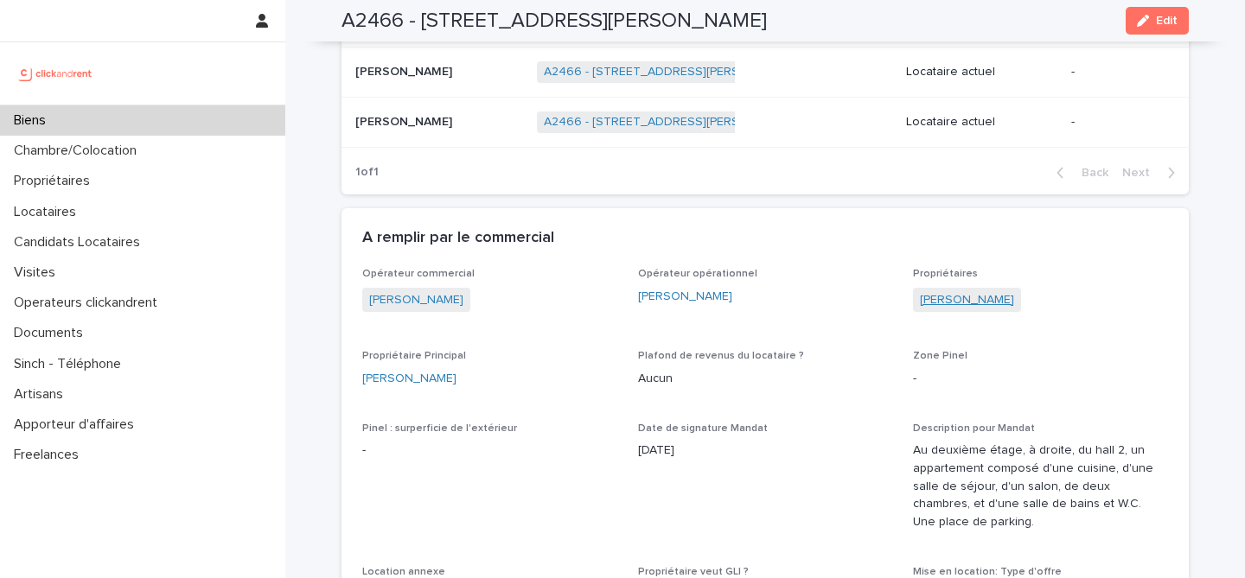
click at [963, 308] on link "[PERSON_NAME]" at bounding box center [967, 300] width 94 height 18
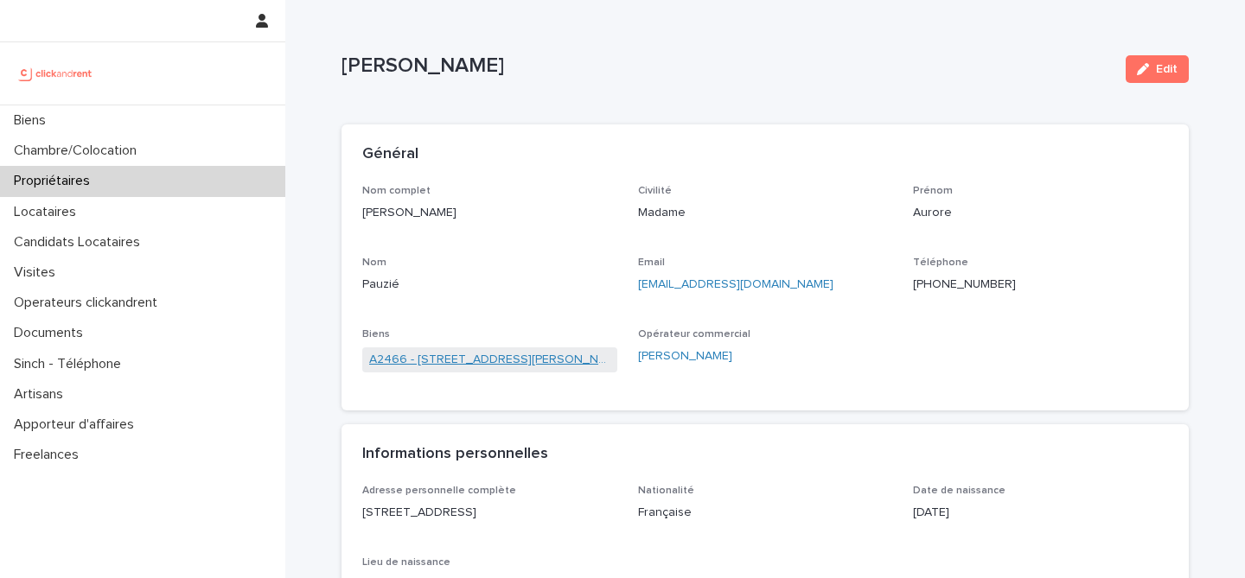
click at [407, 365] on link "A2466 - [STREET_ADDRESS][PERSON_NAME]" at bounding box center [489, 360] width 241 height 18
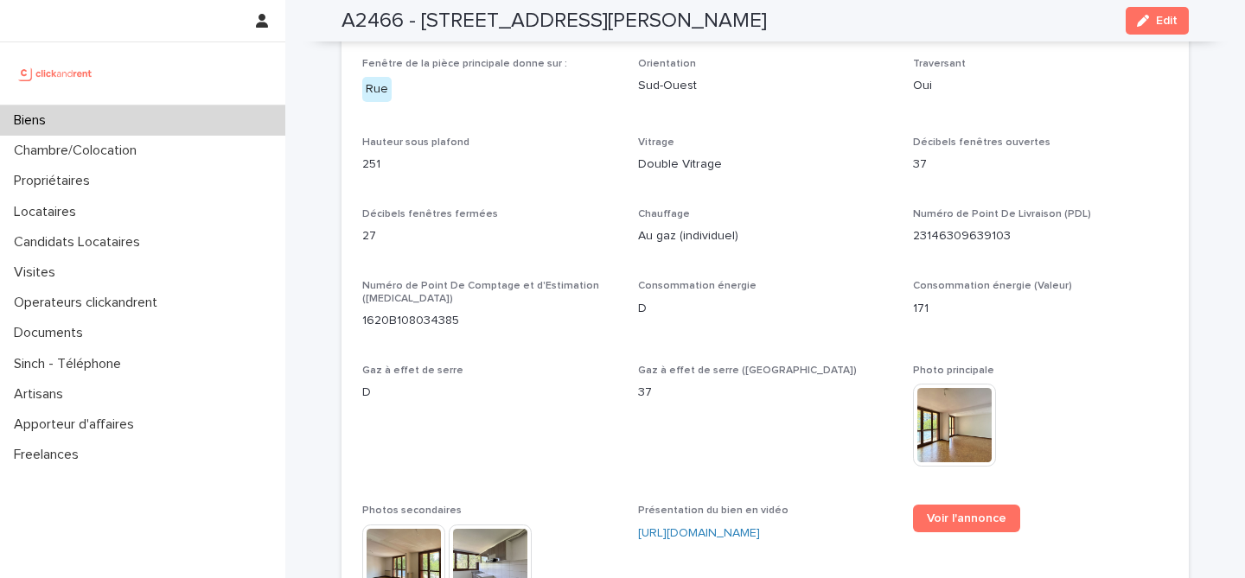
scroll to position [4413, 0]
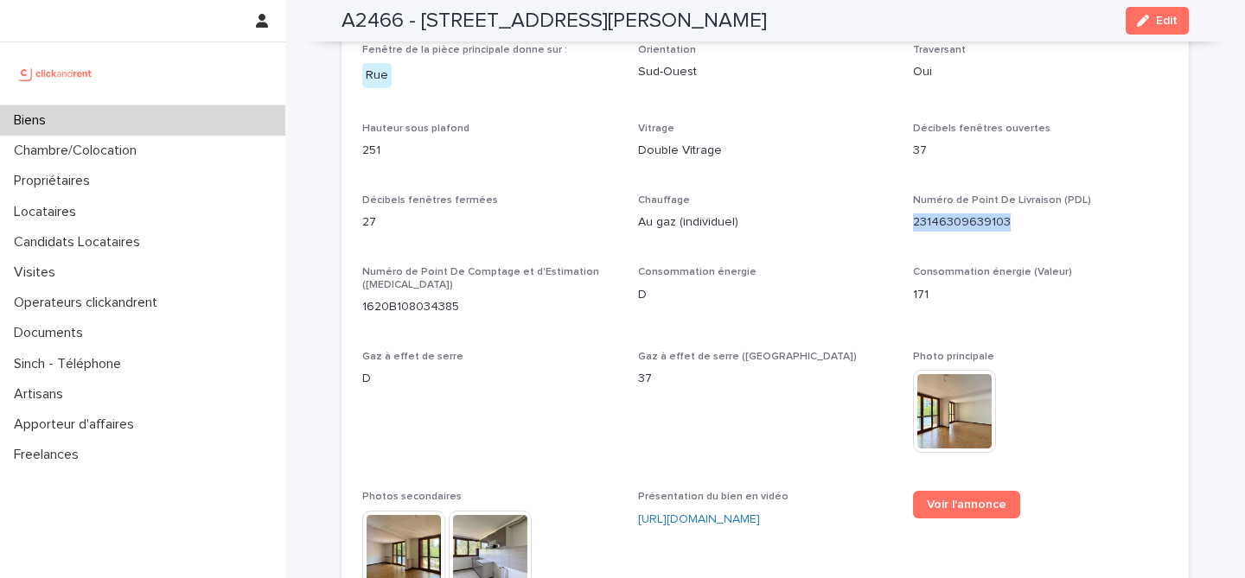
drag, startPoint x: 1012, startPoint y: 196, endPoint x: 910, endPoint y: 194, distance: 102.0
click at [910, 194] on div "**********" at bounding box center [765, 123] width 806 height 1914
click at [1029, 214] on p "23146309639103" at bounding box center [1040, 223] width 255 height 18
drag, startPoint x: 1015, startPoint y: 196, endPoint x: 912, endPoint y: 200, distance: 102.9
click at [913, 214] on p "23146309639103" at bounding box center [1040, 223] width 255 height 18
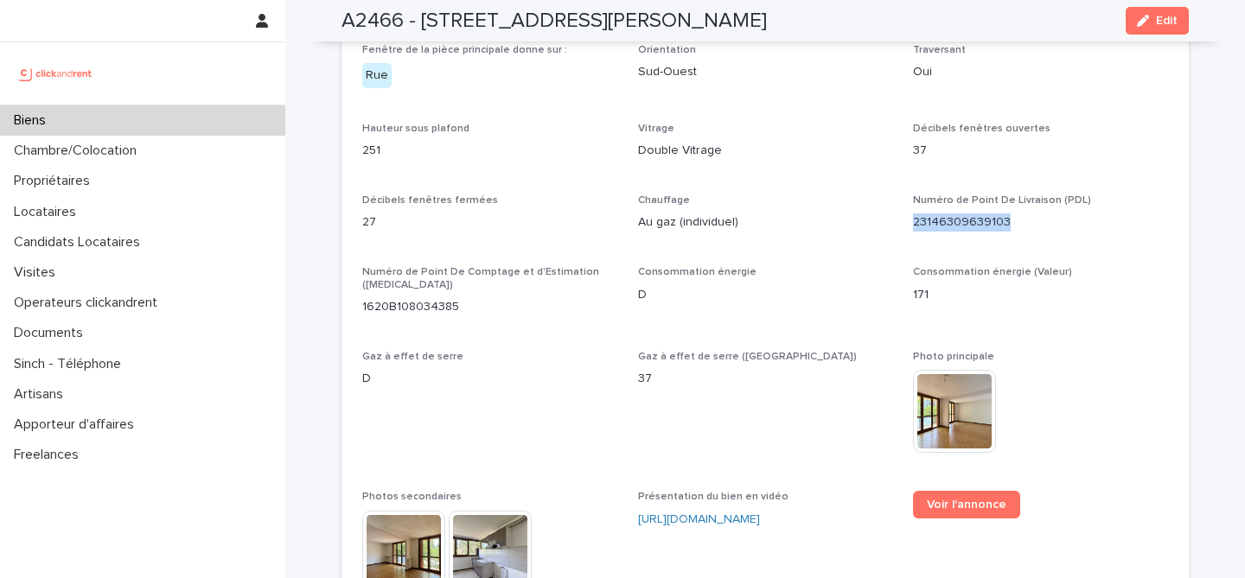
click at [1018, 214] on p "23146309639103" at bounding box center [1040, 223] width 255 height 18
drag, startPoint x: 1014, startPoint y: 188, endPoint x: 915, endPoint y: 191, distance: 99.5
click at [915, 214] on p "23146309639103" at bounding box center [1040, 223] width 255 height 18
copy p "23146309639103"
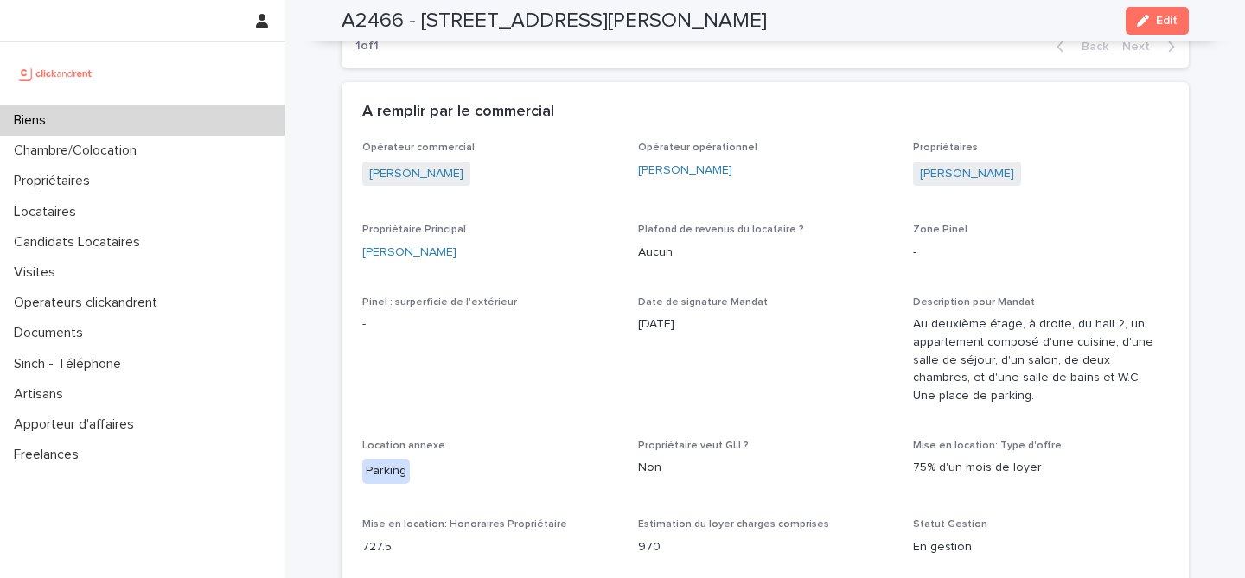
scroll to position [1375, 0]
